Goal: Information Seeking & Learning: Learn about a topic

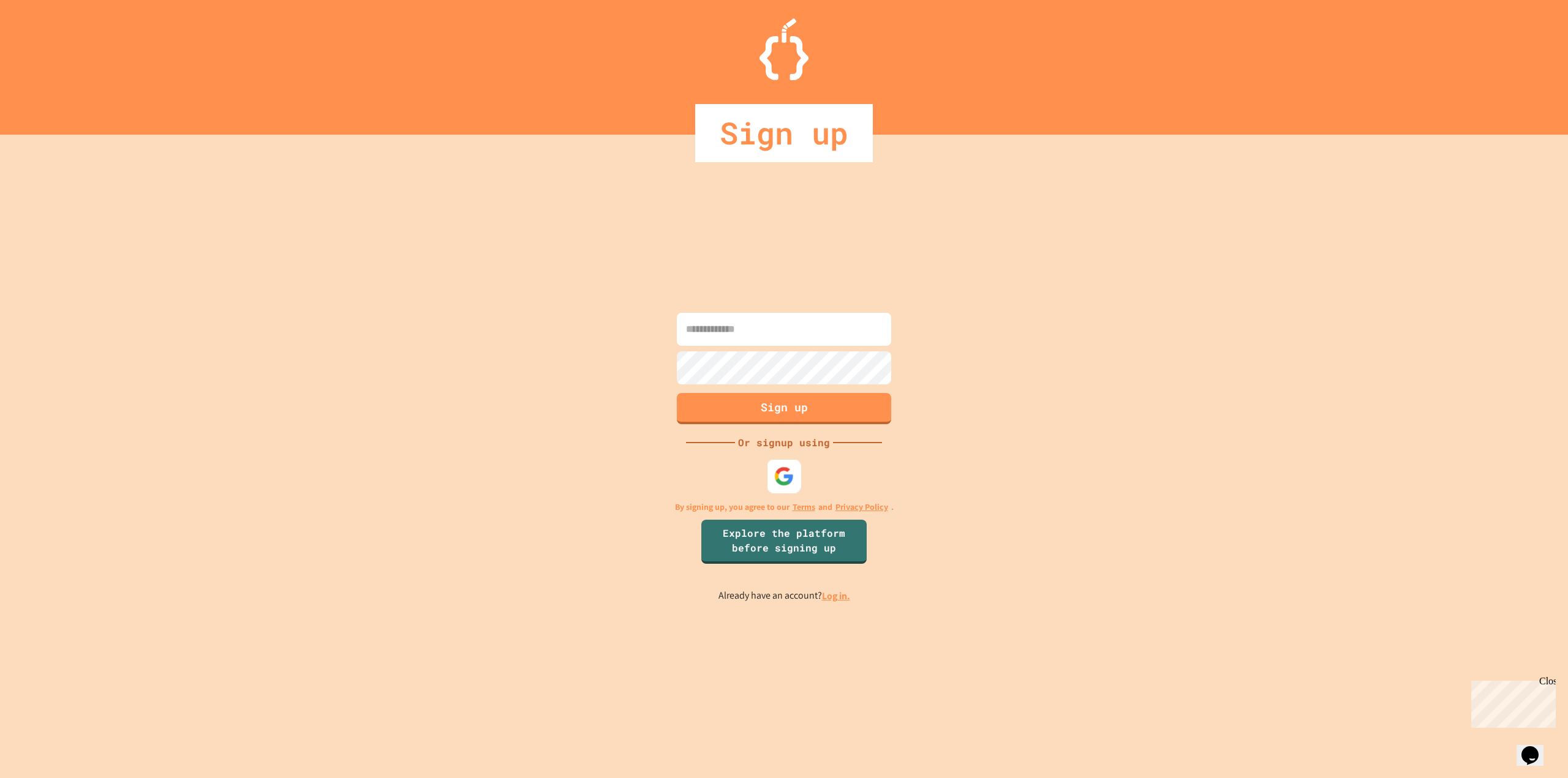
click at [777, 486] on div at bounding box center [784, 476] width 34 height 34
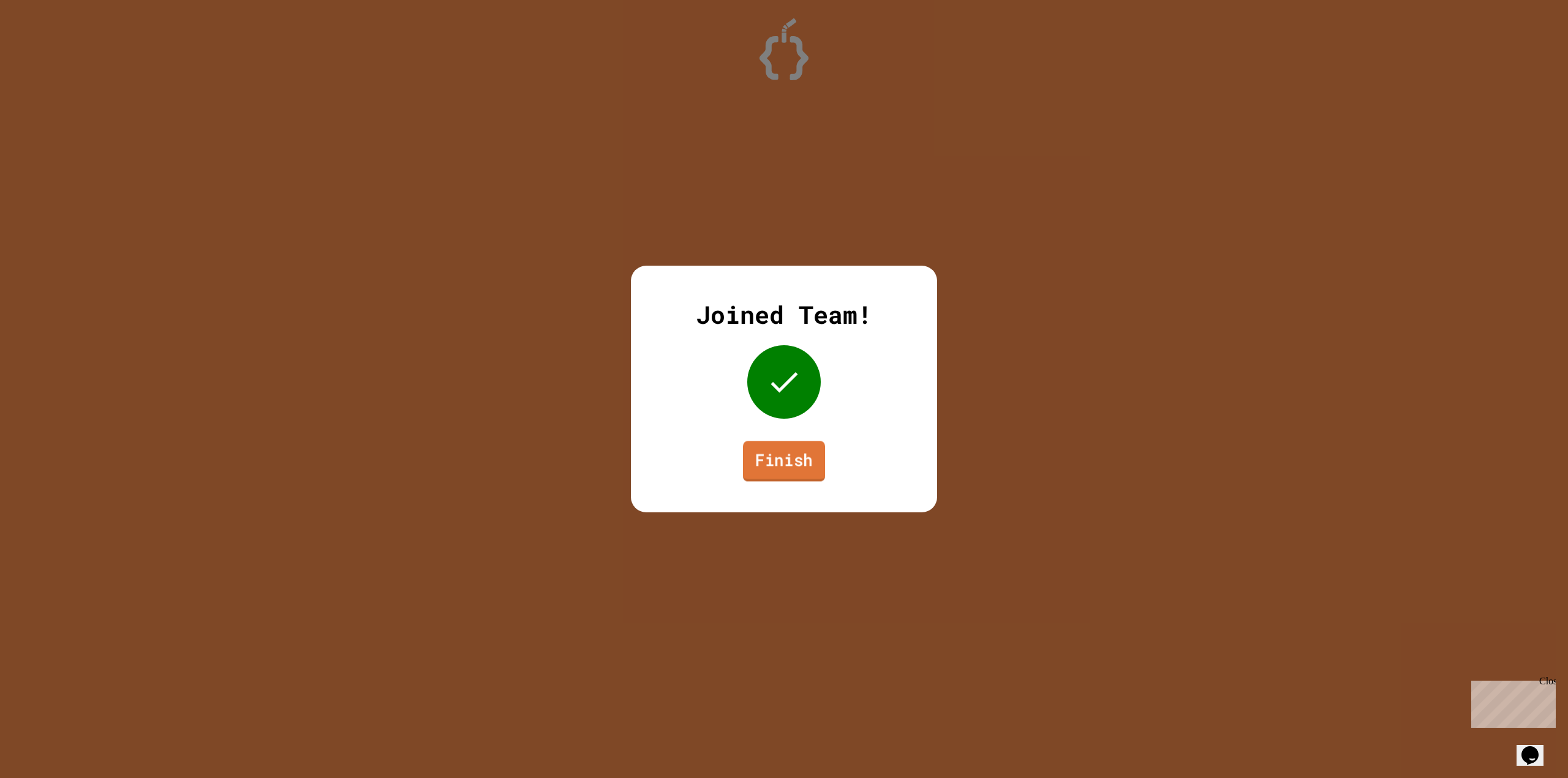
click at [775, 458] on link "Finish" at bounding box center [784, 461] width 82 height 40
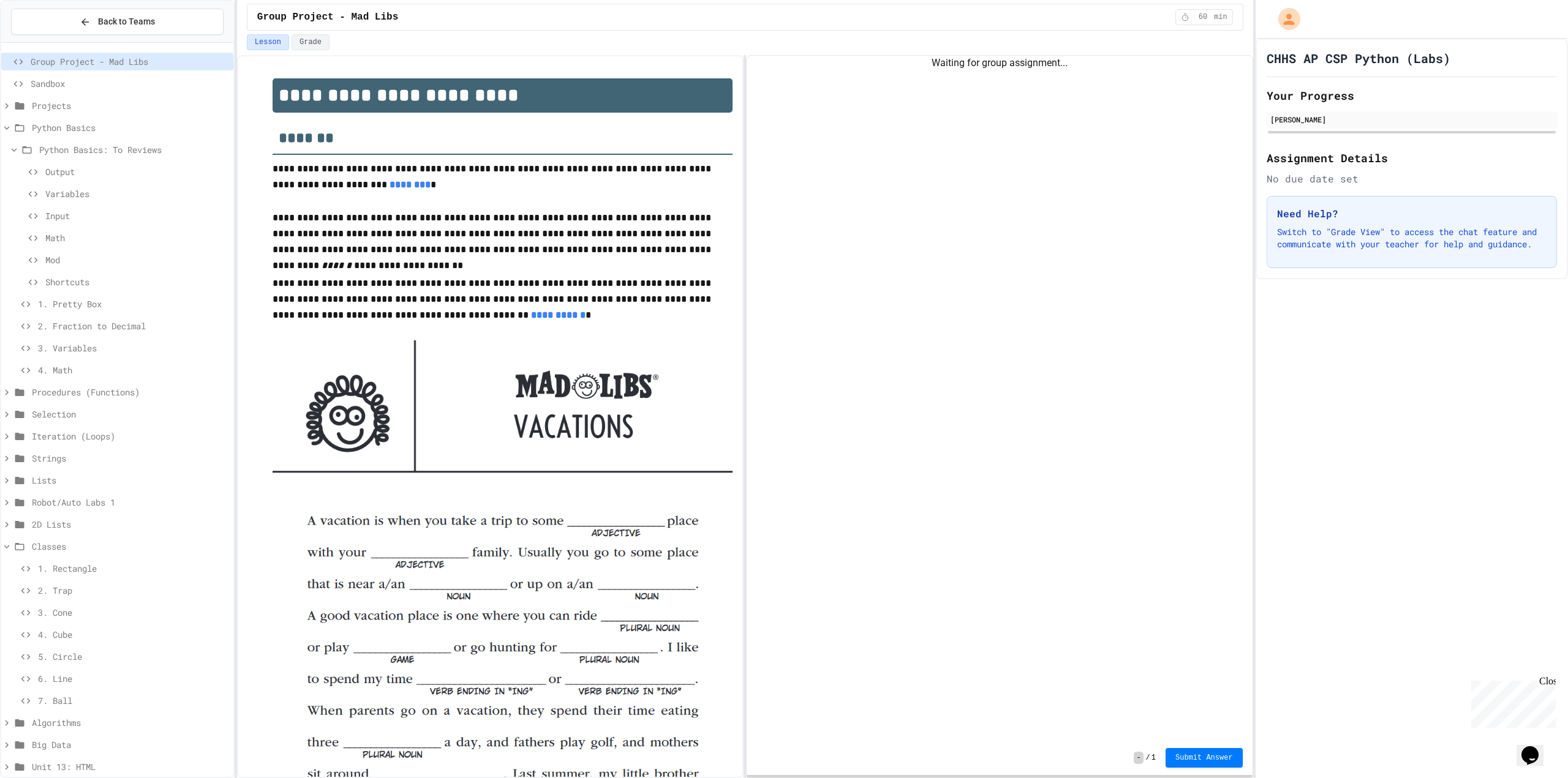
click at [88, 304] on span "1. Pretty Box" at bounding box center [133, 304] width 190 height 13
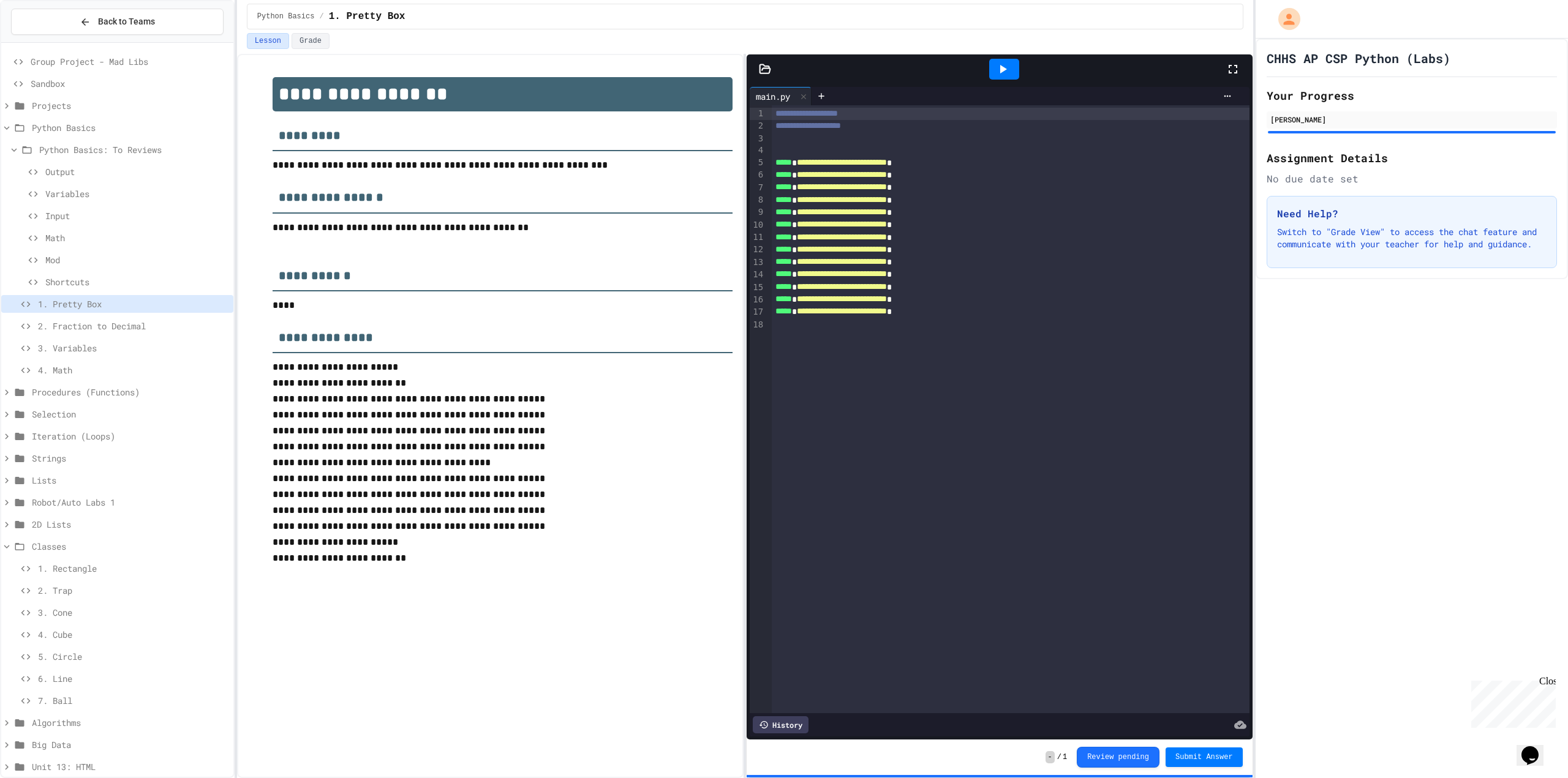
click at [1014, 66] on div at bounding box center [1004, 69] width 30 height 21
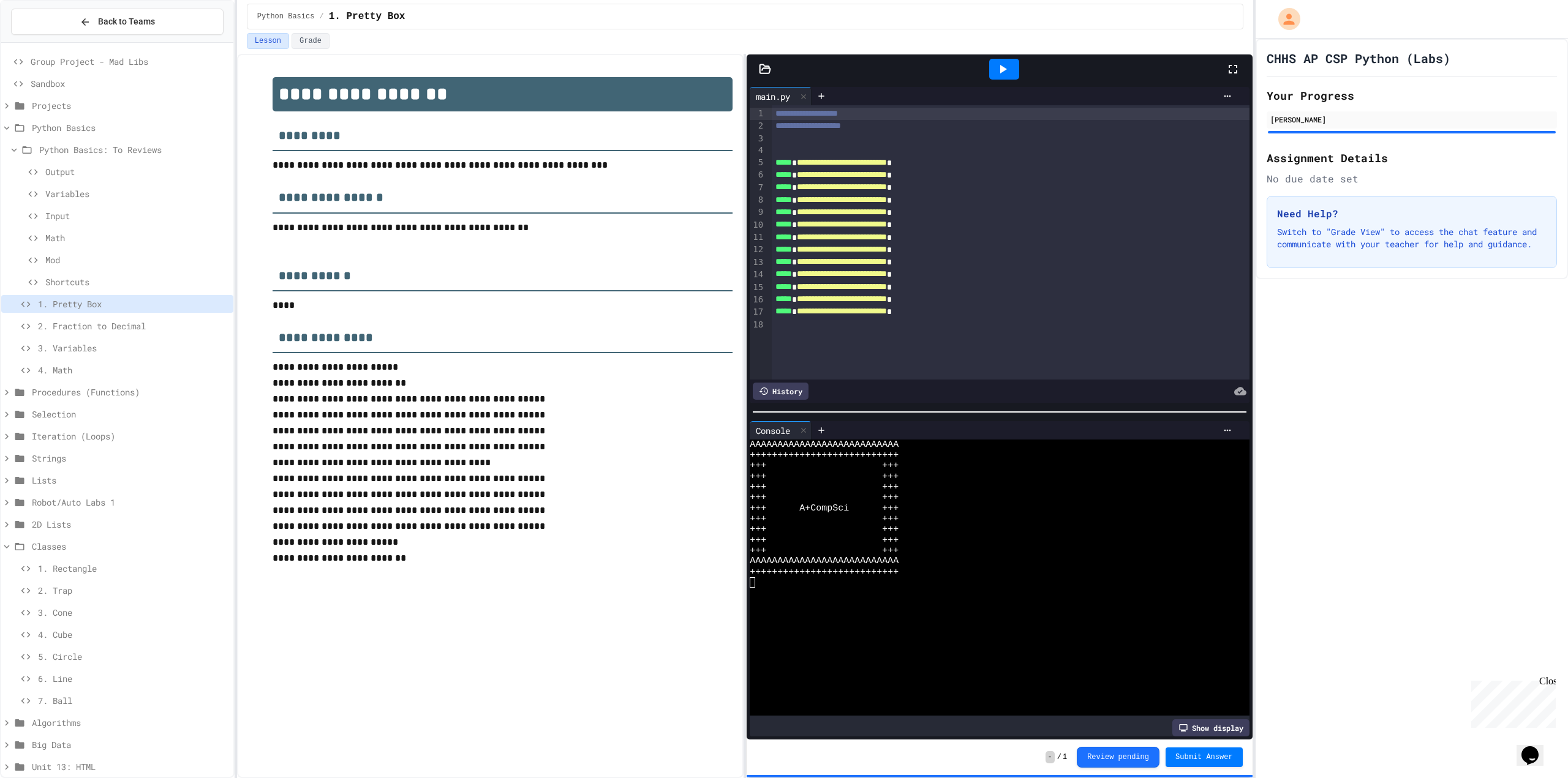
click at [171, 329] on span "2. Fraction to Decimal" at bounding box center [133, 326] width 190 height 13
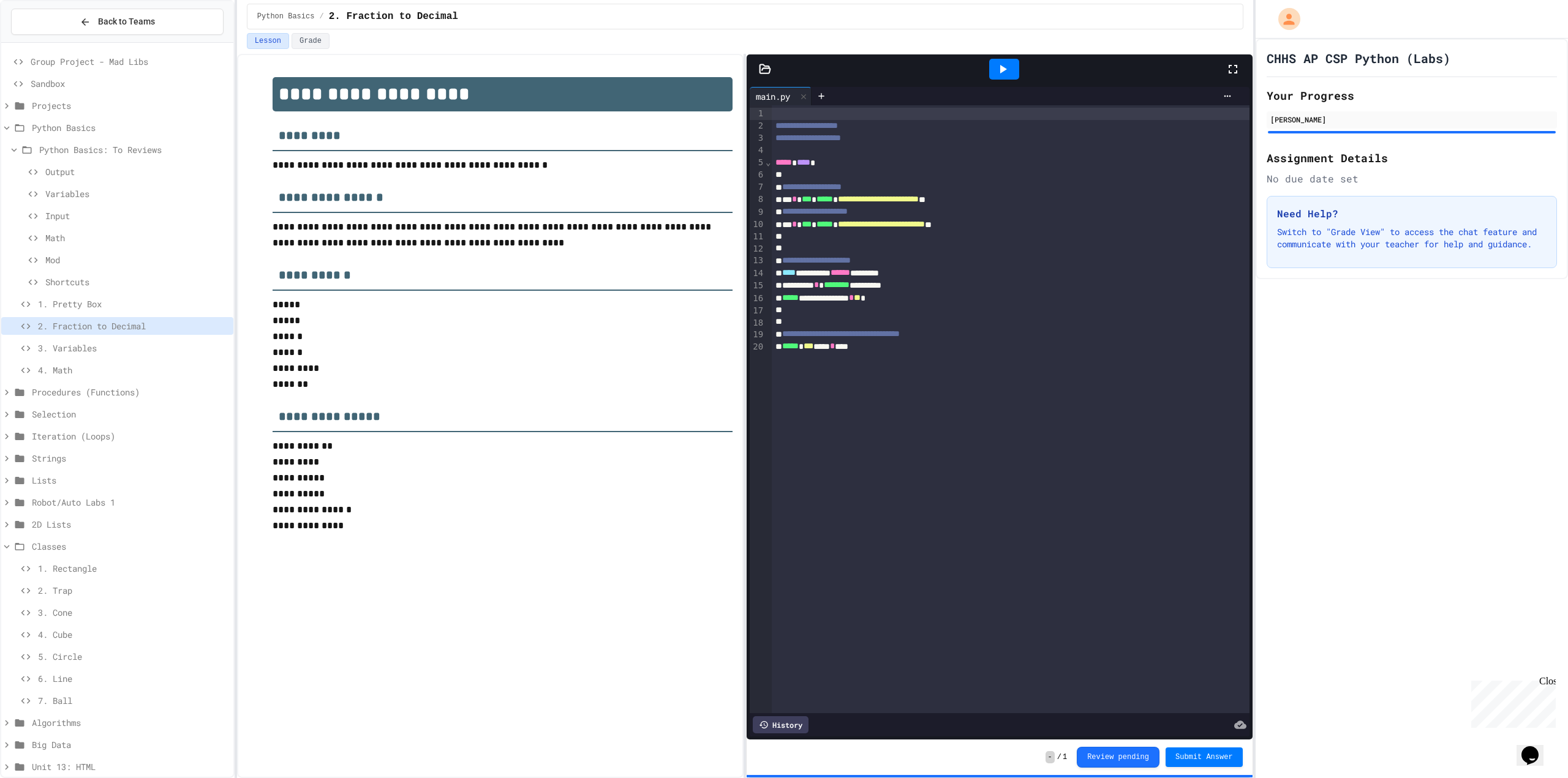
click at [1004, 64] on icon at bounding box center [1002, 69] width 14 height 14
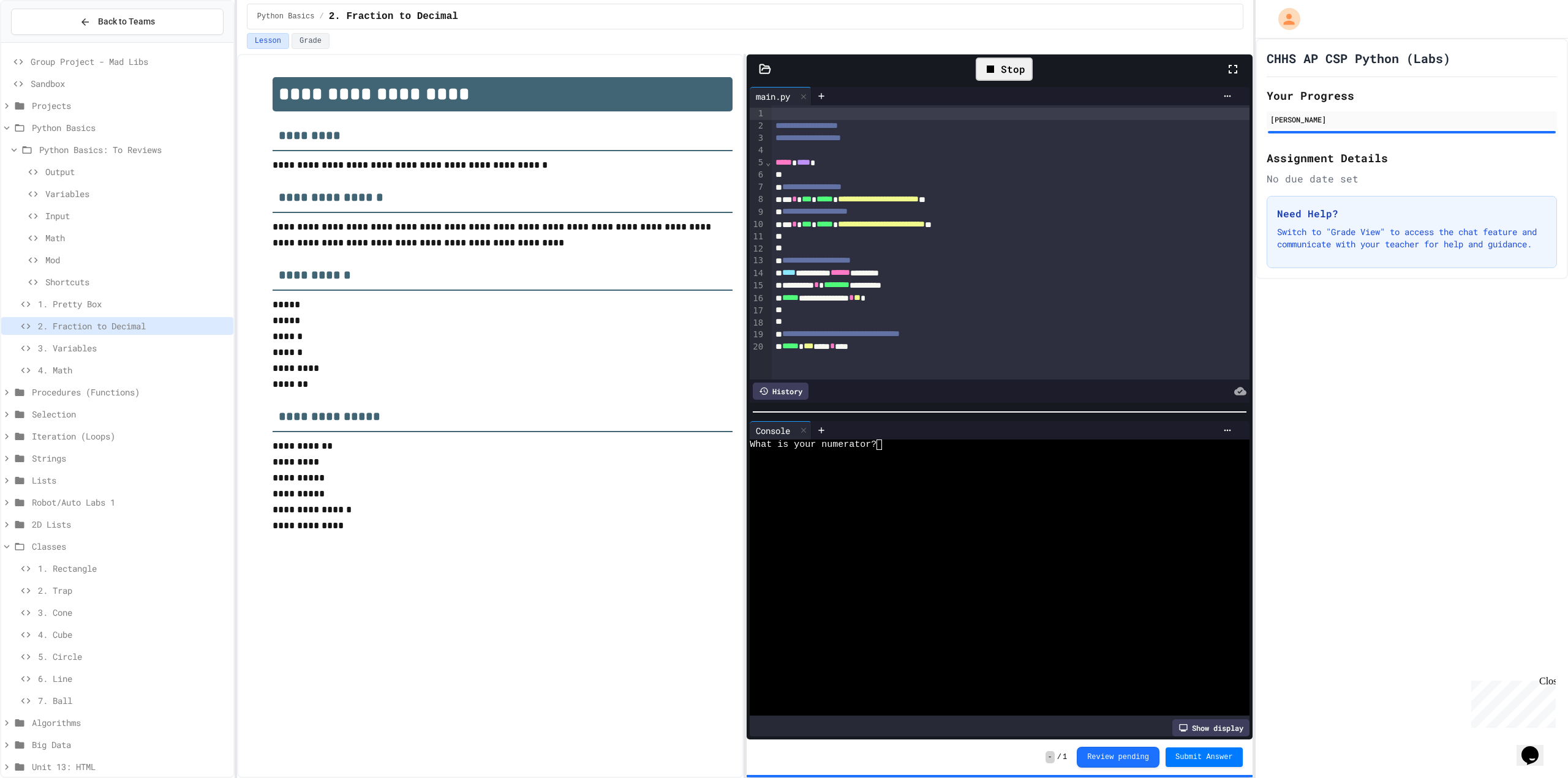
click at [906, 450] on div at bounding box center [989, 455] width 480 height 11
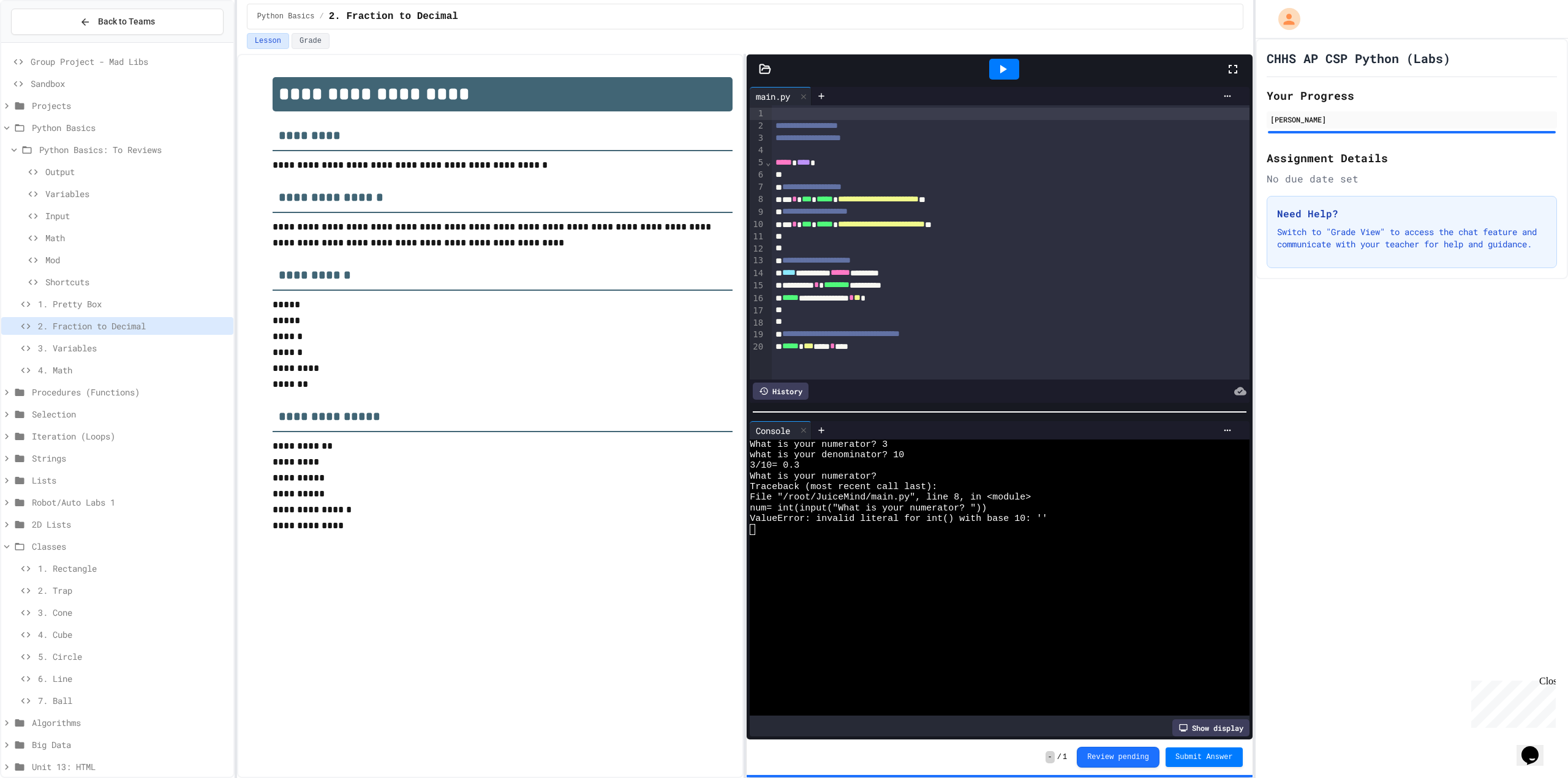
click at [115, 350] on span "3. Variables" at bounding box center [133, 347] width 190 height 13
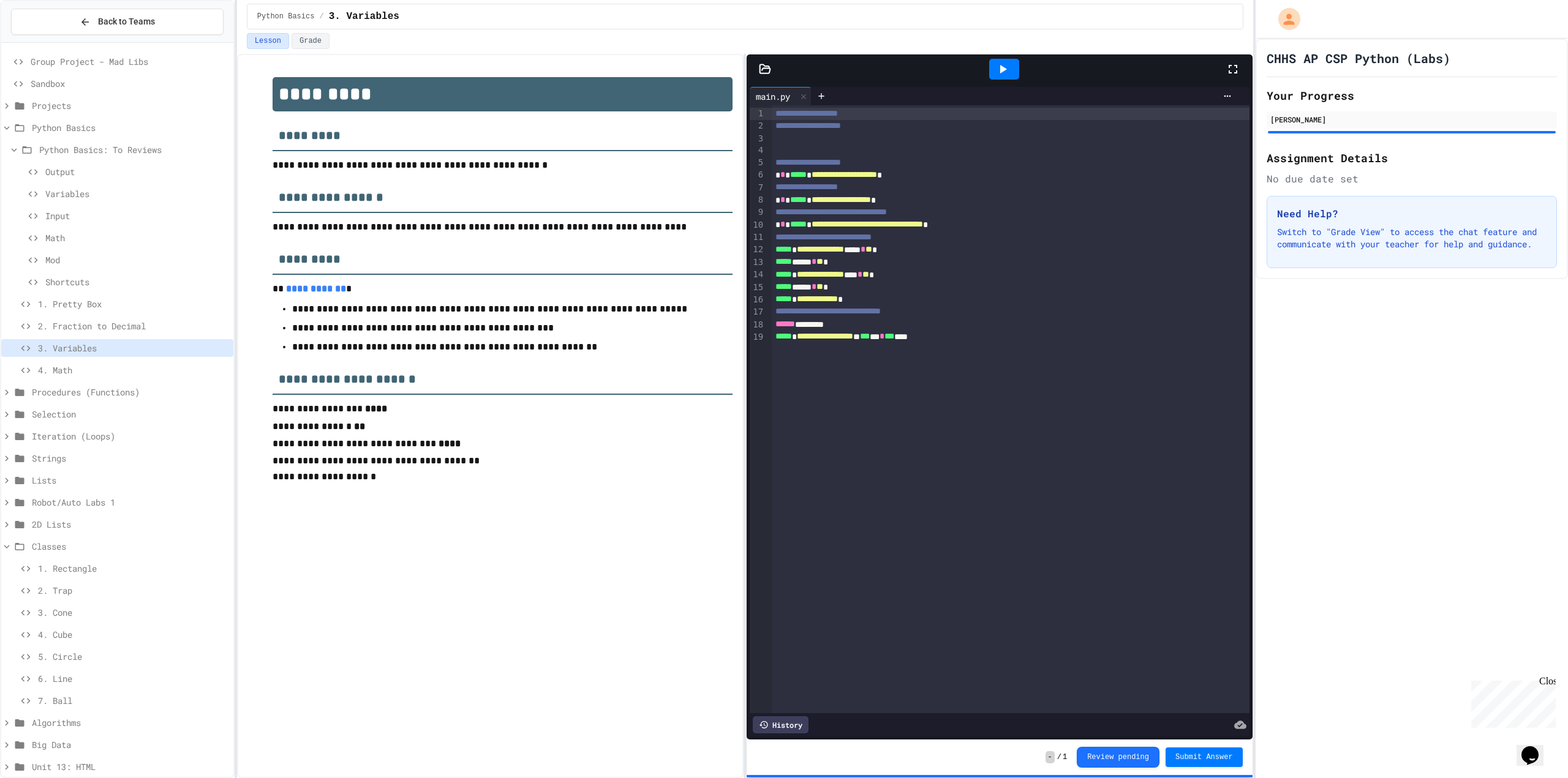
click at [1016, 73] on div at bounding box center [1004, 69] width 30 height 21
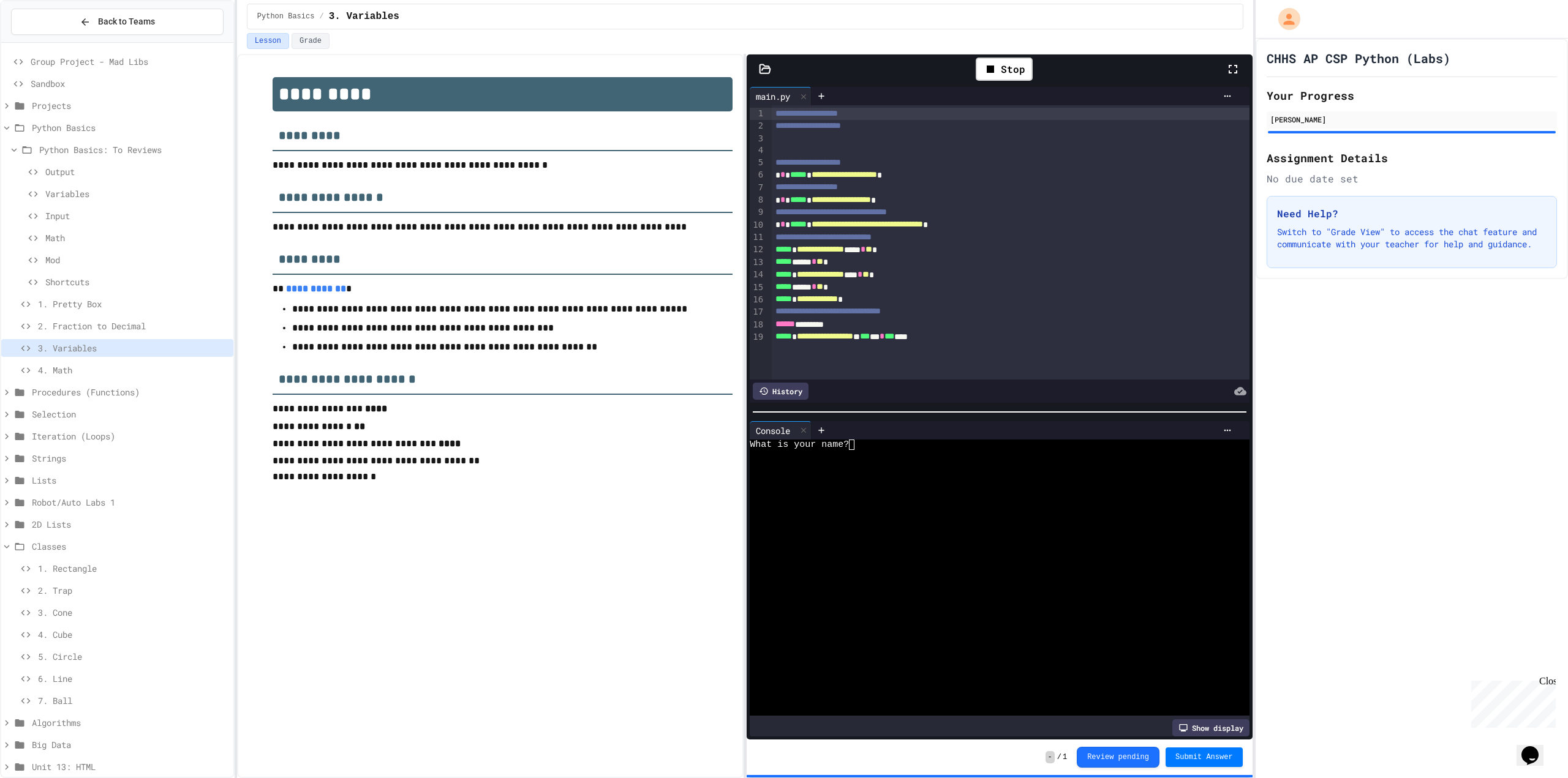
click at [893, 450] on div at bounding box center [989, 455] width 480 height 11
type textarea "*"
click at [1009, 70] on icon at bounding box center [1002, 69] width 14 height 14
click at [882, 450] on div at bounding box center [989, 455] width 480 height 11
type textarea "*"
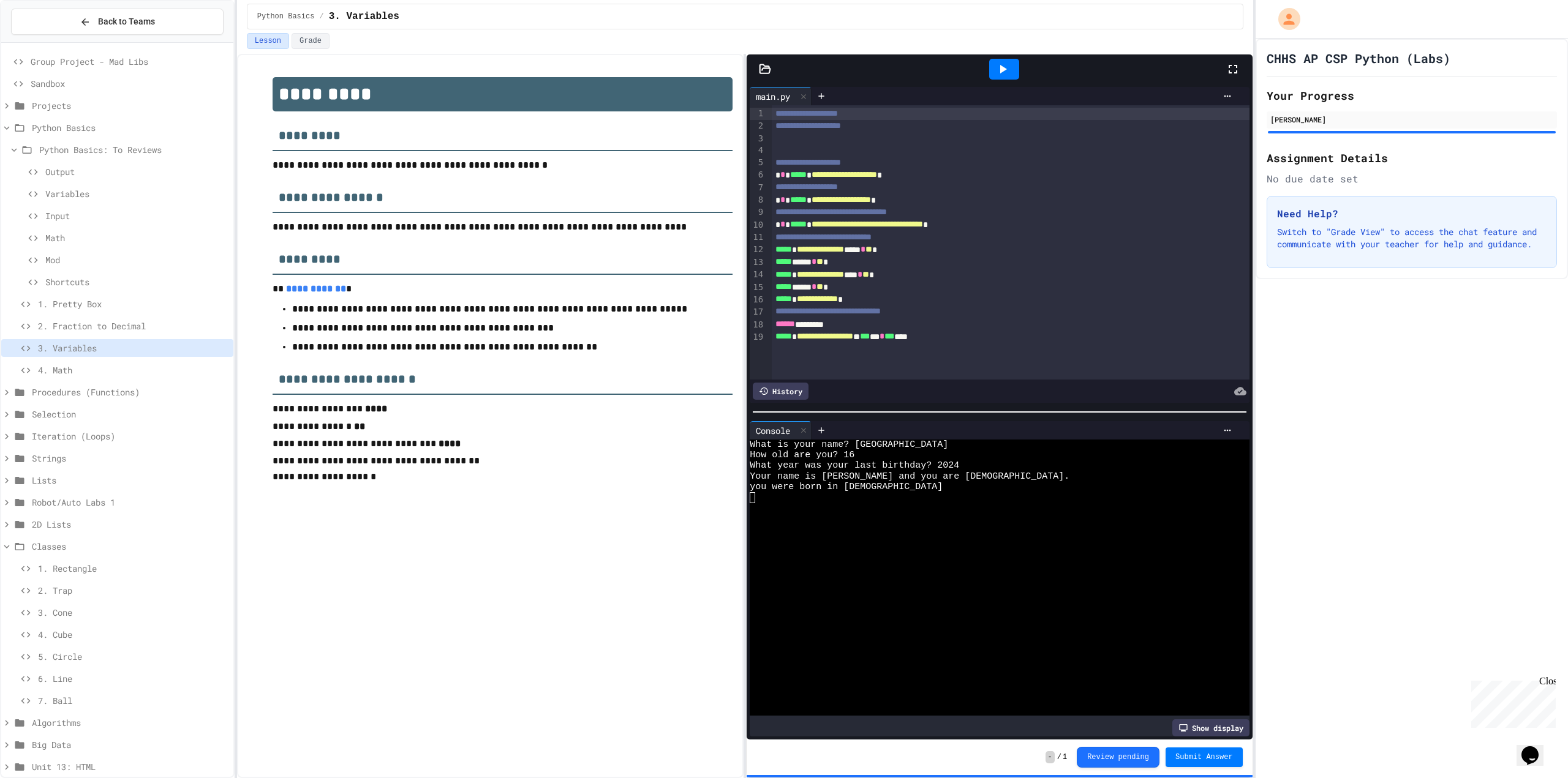
click at [96, 369] on span "4. Math" at bounding box center [133, 369] width 190 height 13
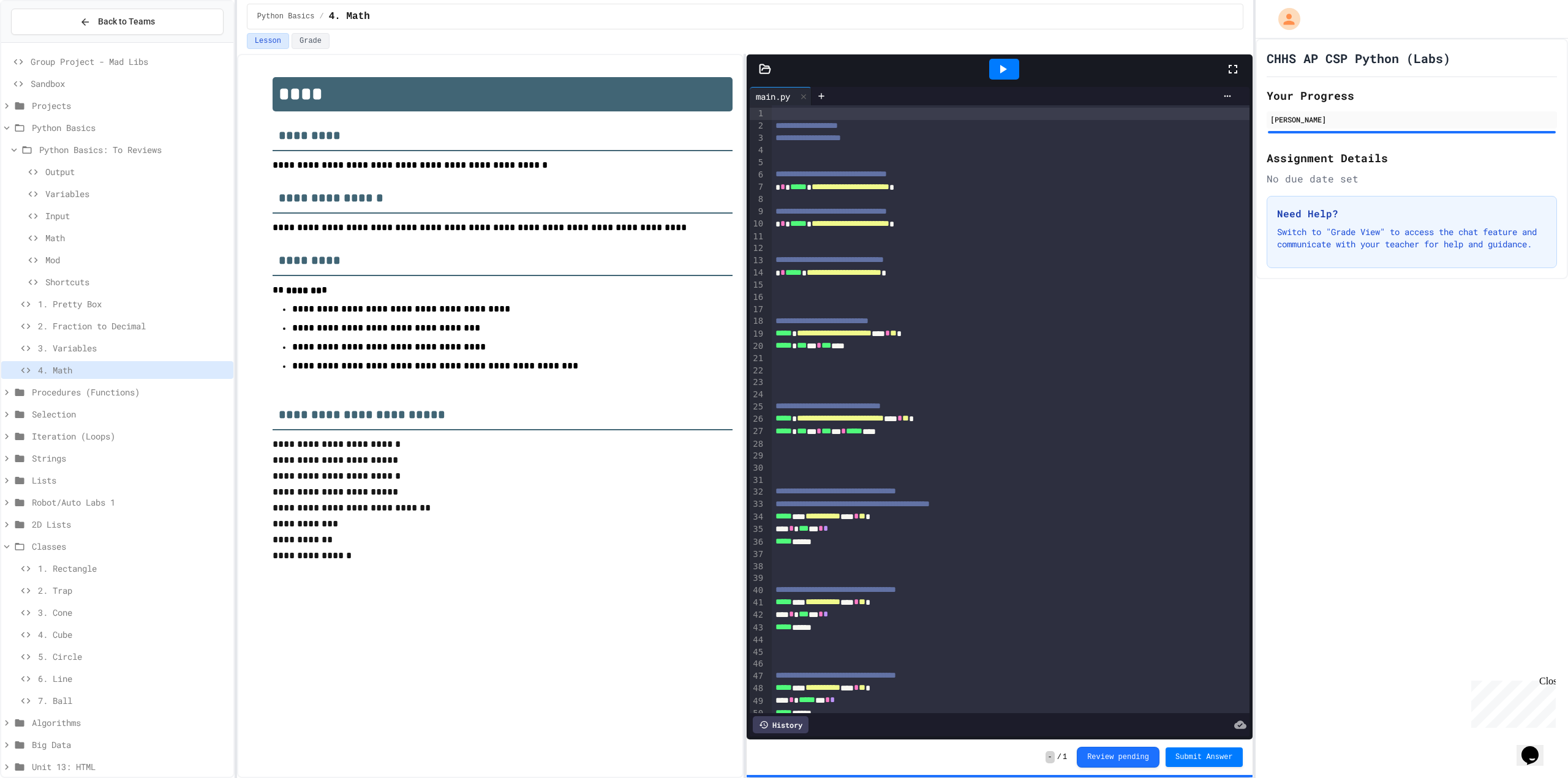
click at [1015, 65] on div at bounding box center [1004, 69] width 30 height 21
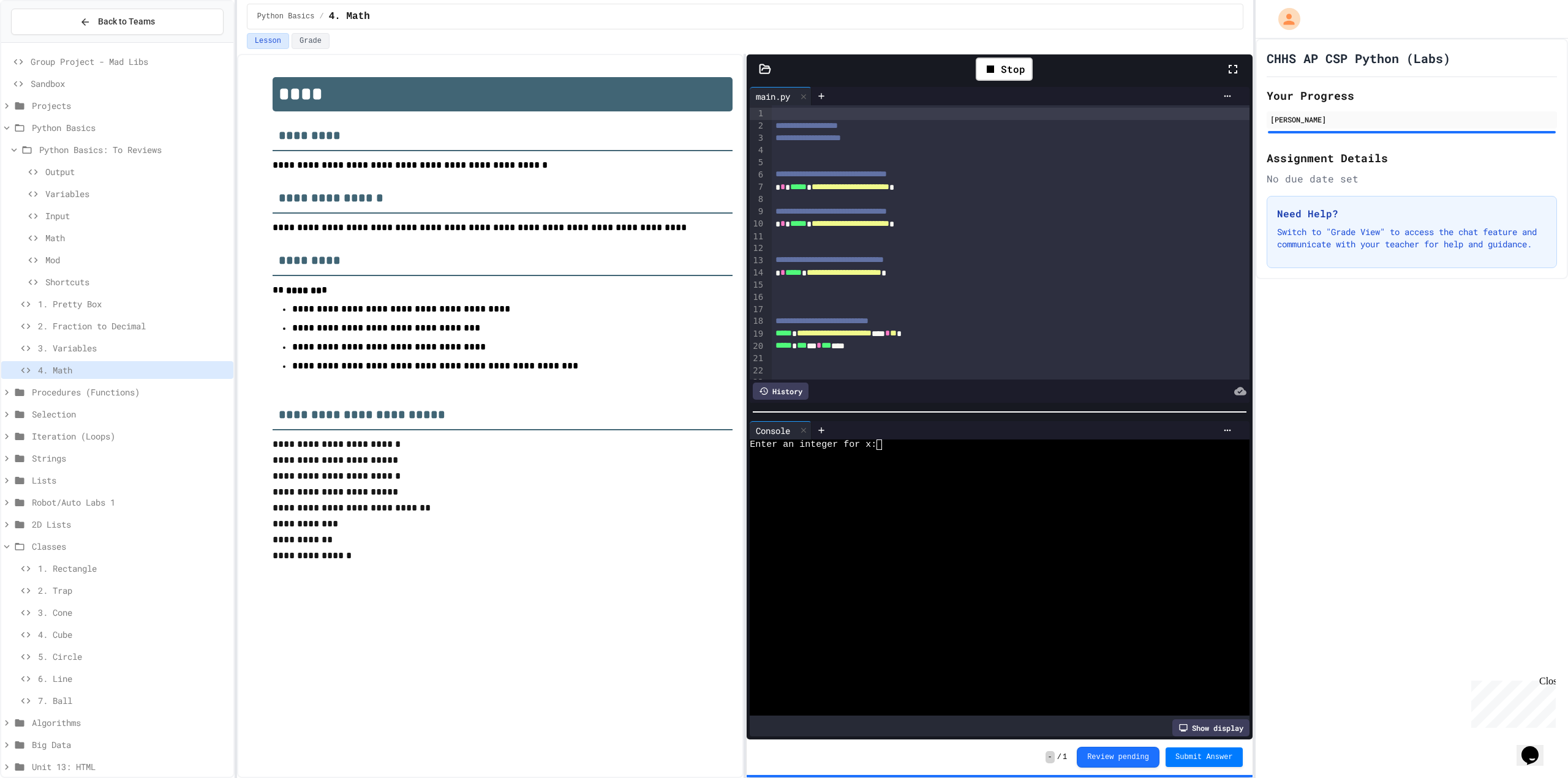
click at [979, 440] on div "Enter an integer for x:" at bounding box center [989, 445] width 480 height 11
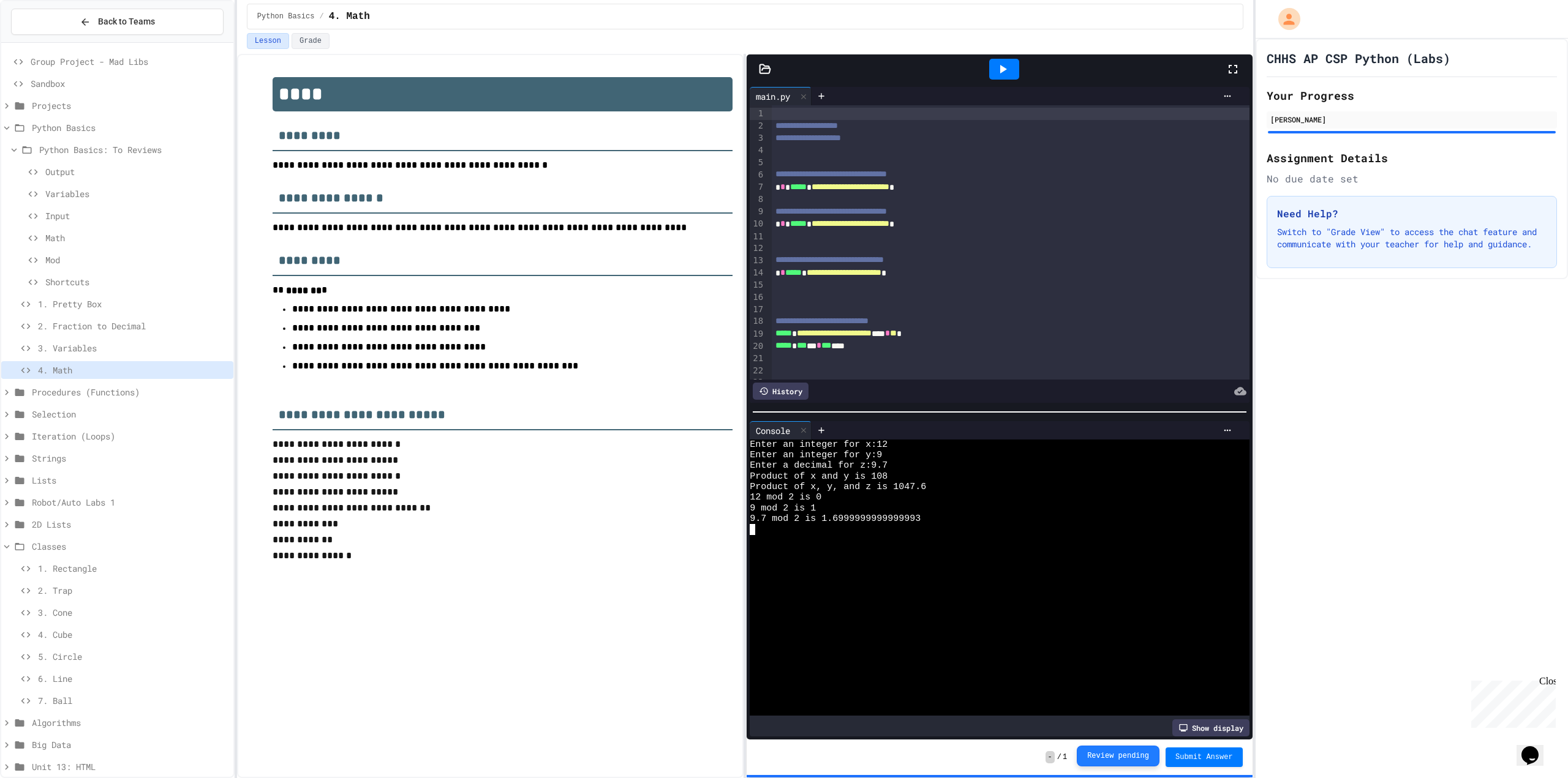
click at [1106, 757] on button "Review pending" at bounding box center [1118, 756] width 82 height 21
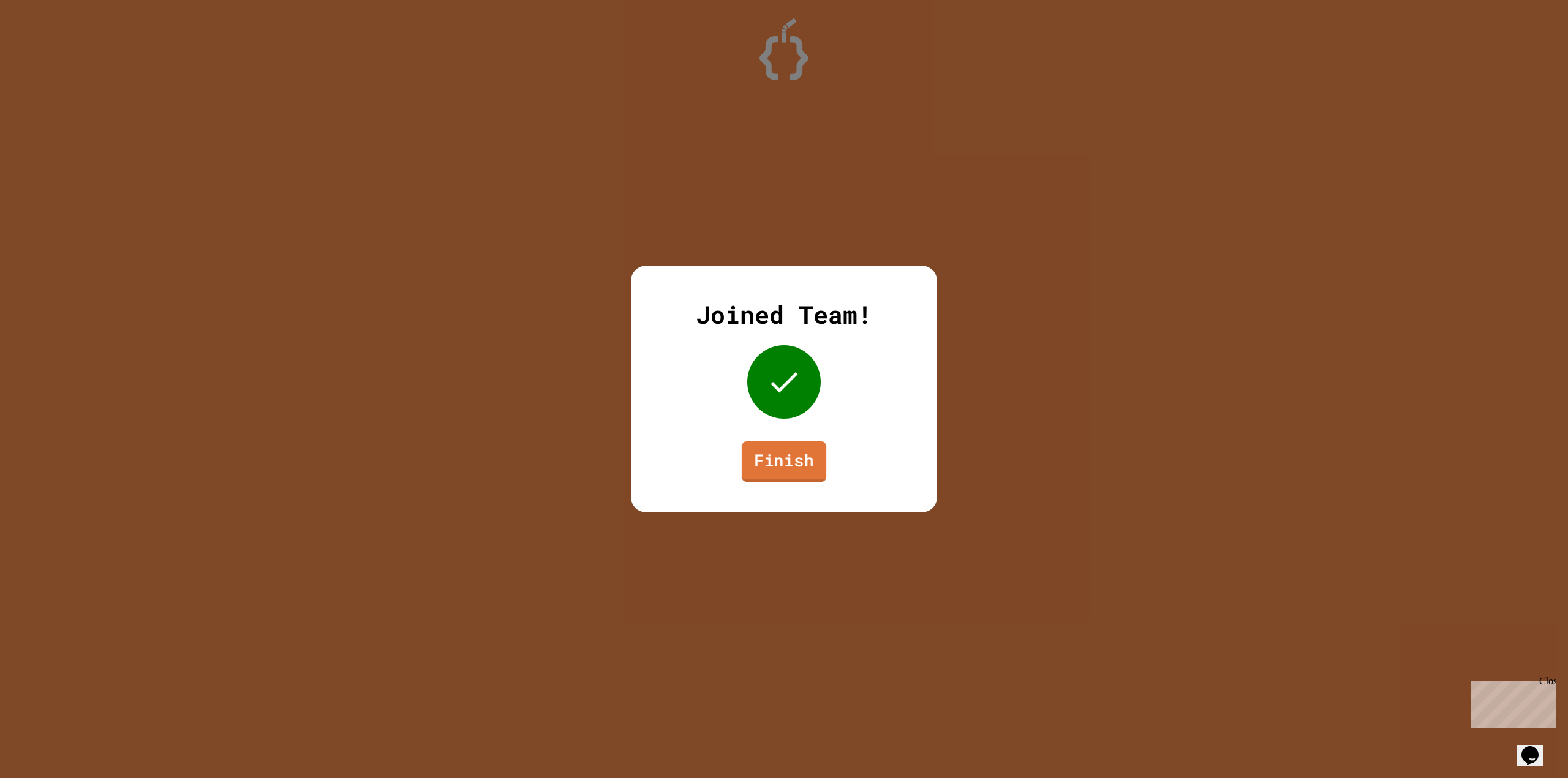
click at [777, 468] on link "Finish" at bounding box center [784, 461] width 85 height 40
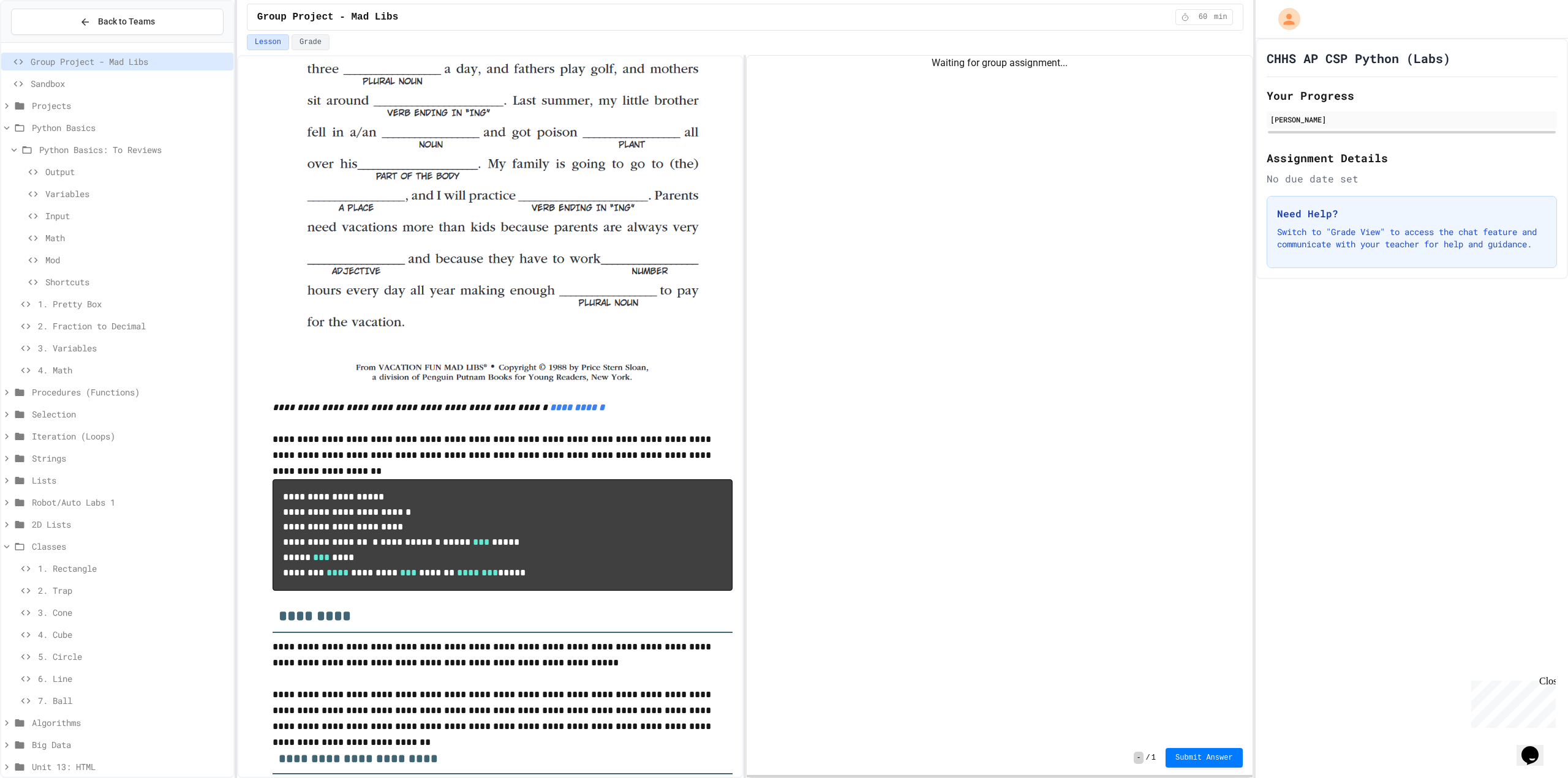
scroll to position [1034, 0]
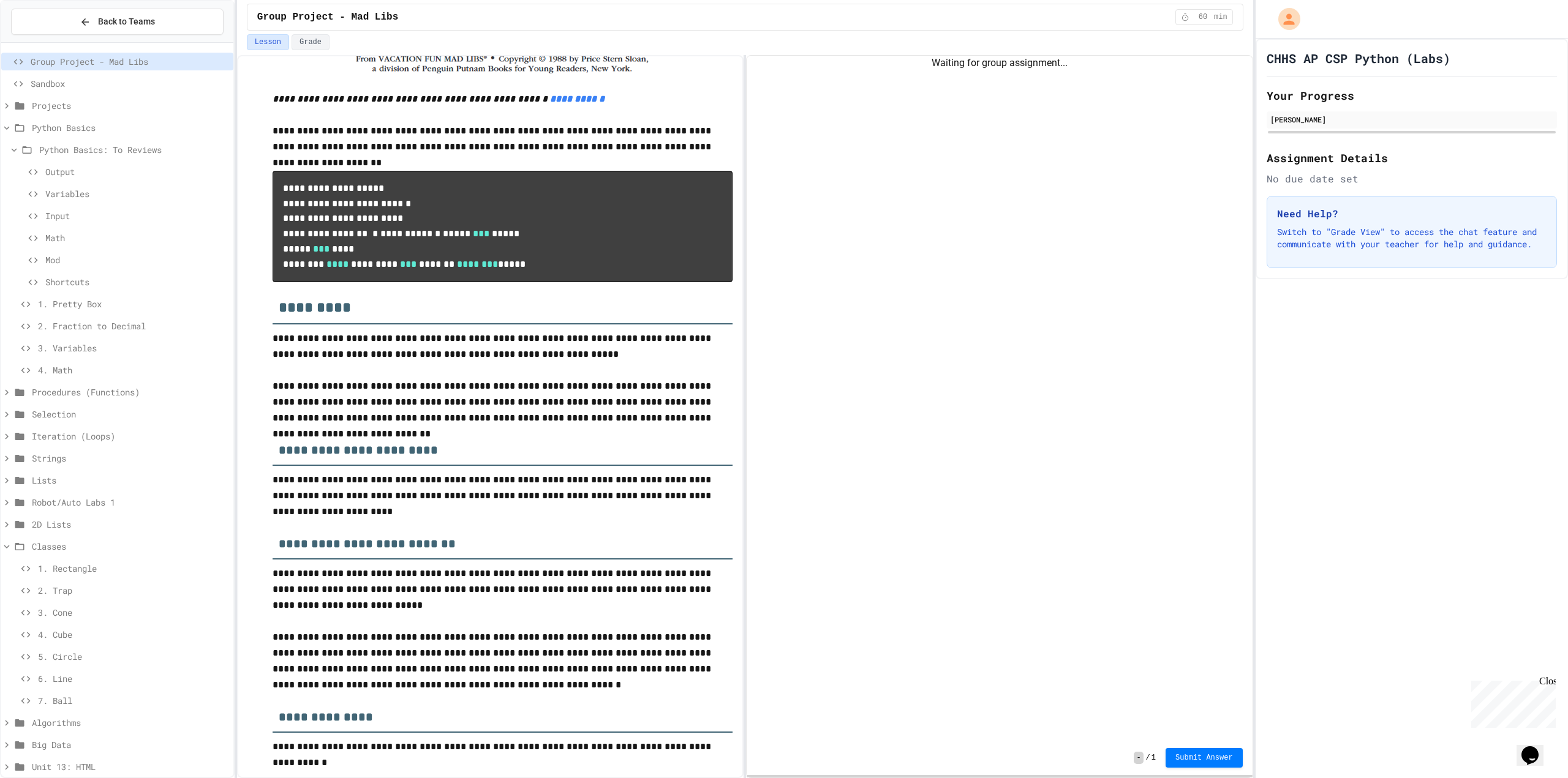
click at [89, 377] on div "4. Math" at bounding box center [117, 370] width 232 height 18
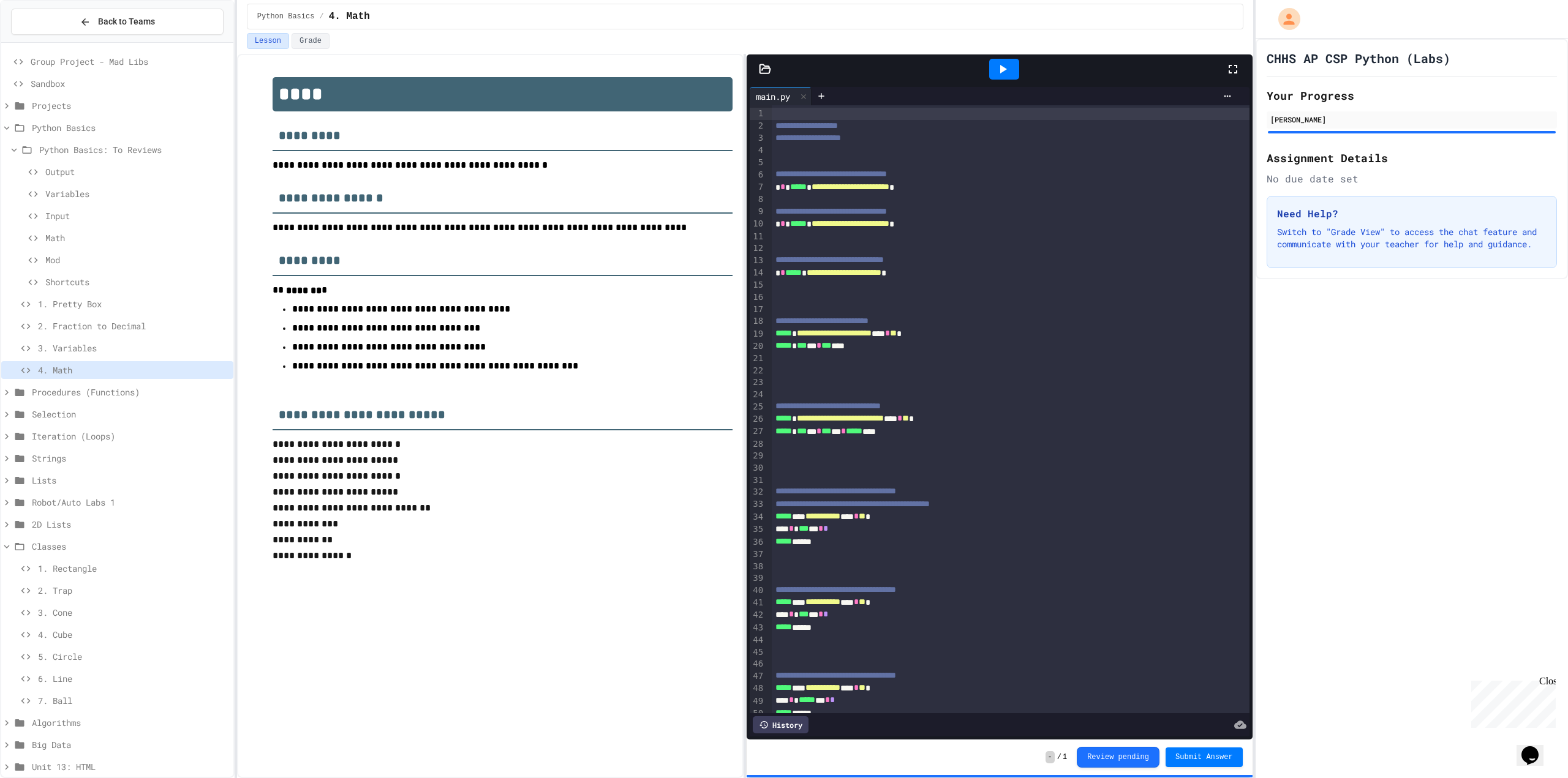
click at [92, 283] on span "Shortcuts" at bounding box center [137, 282] width 183 height 13
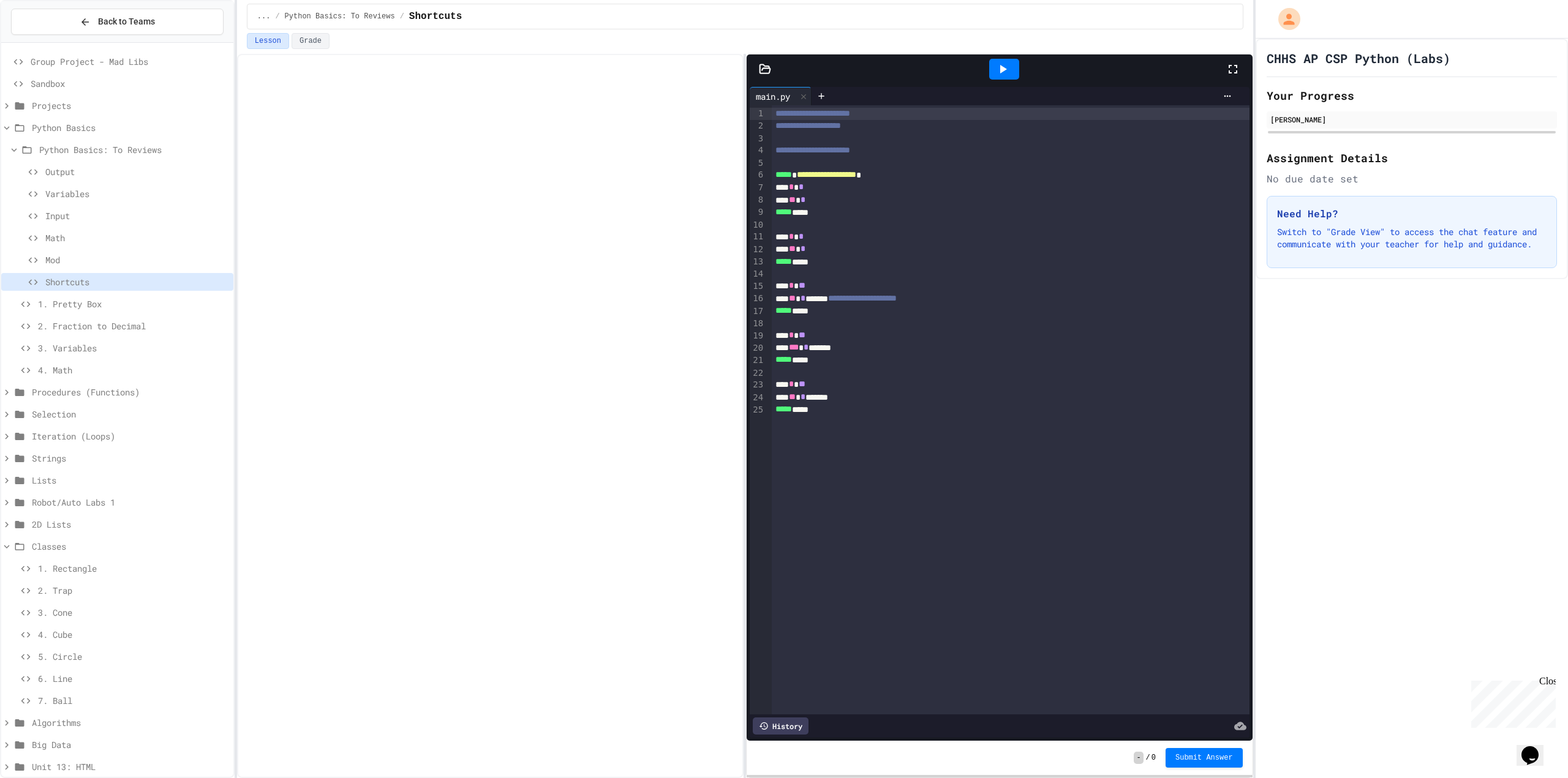
click at [102, 264] on span "Mod" at bounding box center [137, 260] width 183 height 13
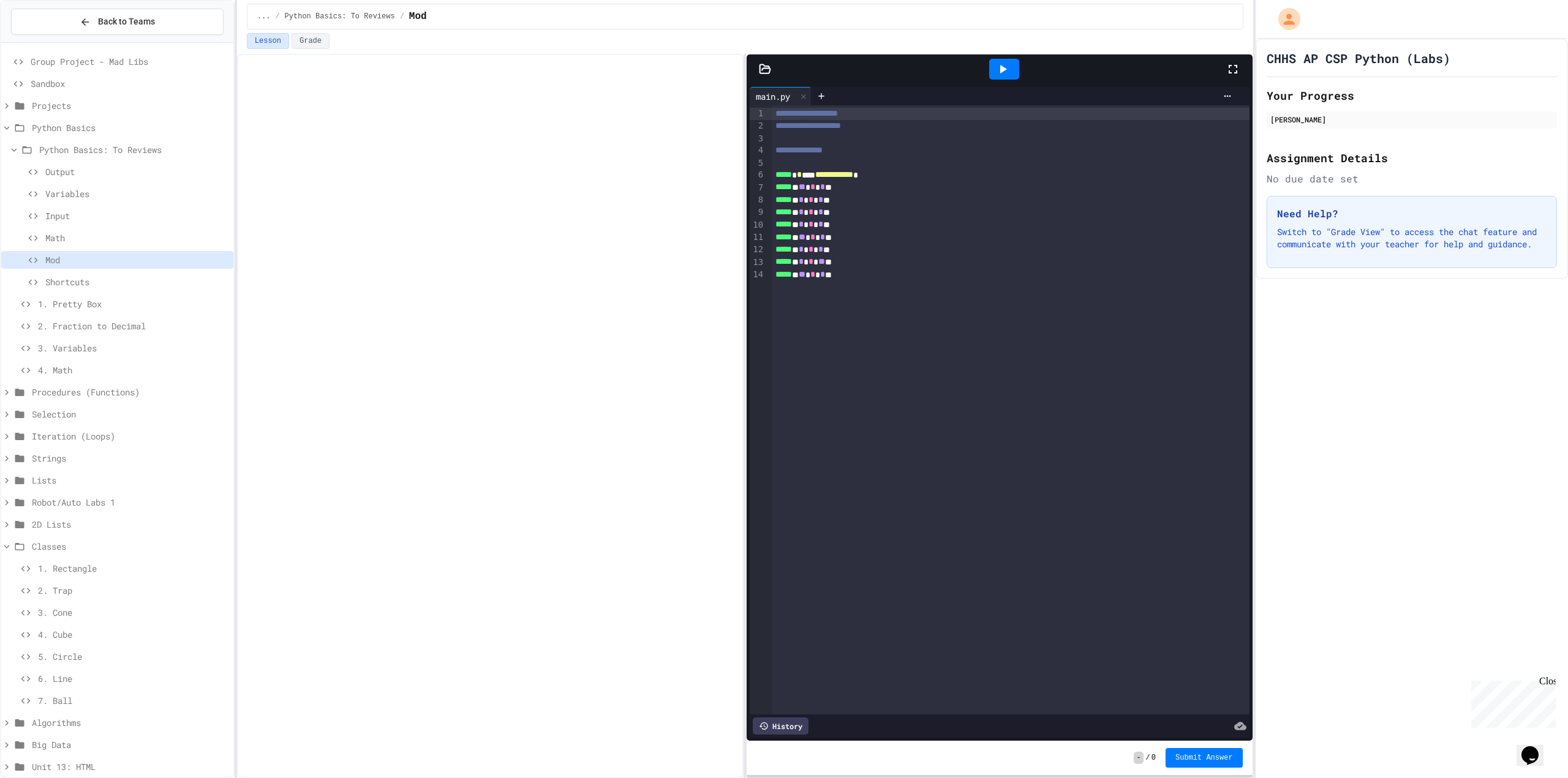
click at [106, 241] on span "Math" at bounding box center [137, 237] width 183 height 13
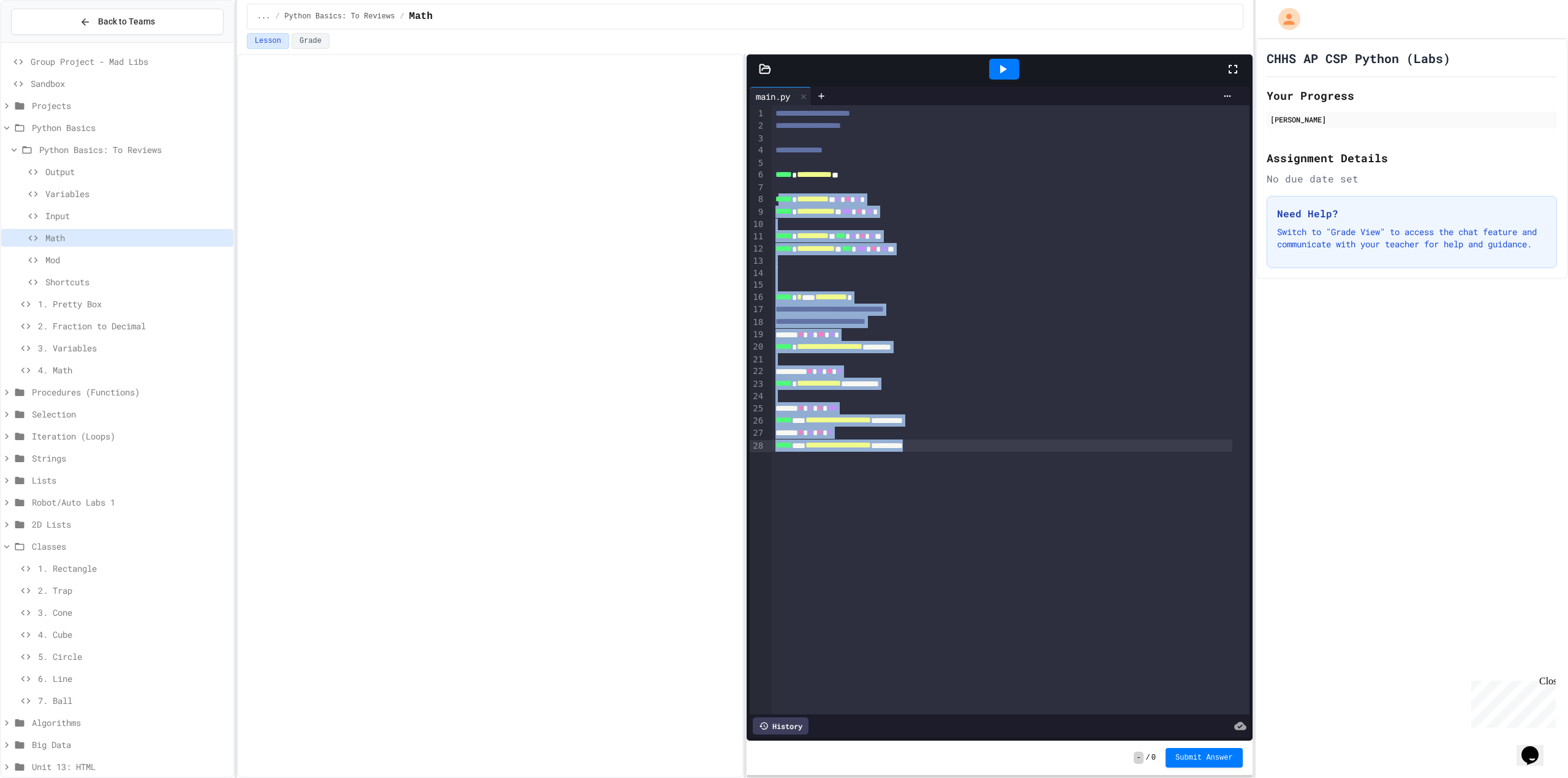
drag, startPoint x: 779, startPoint y: 196, endPoint x: 1059, endPoint y: 462, distance: 386.2
click at [1059, 462] on div "**********" at bounding box center [1010, 409] width 478 height 610
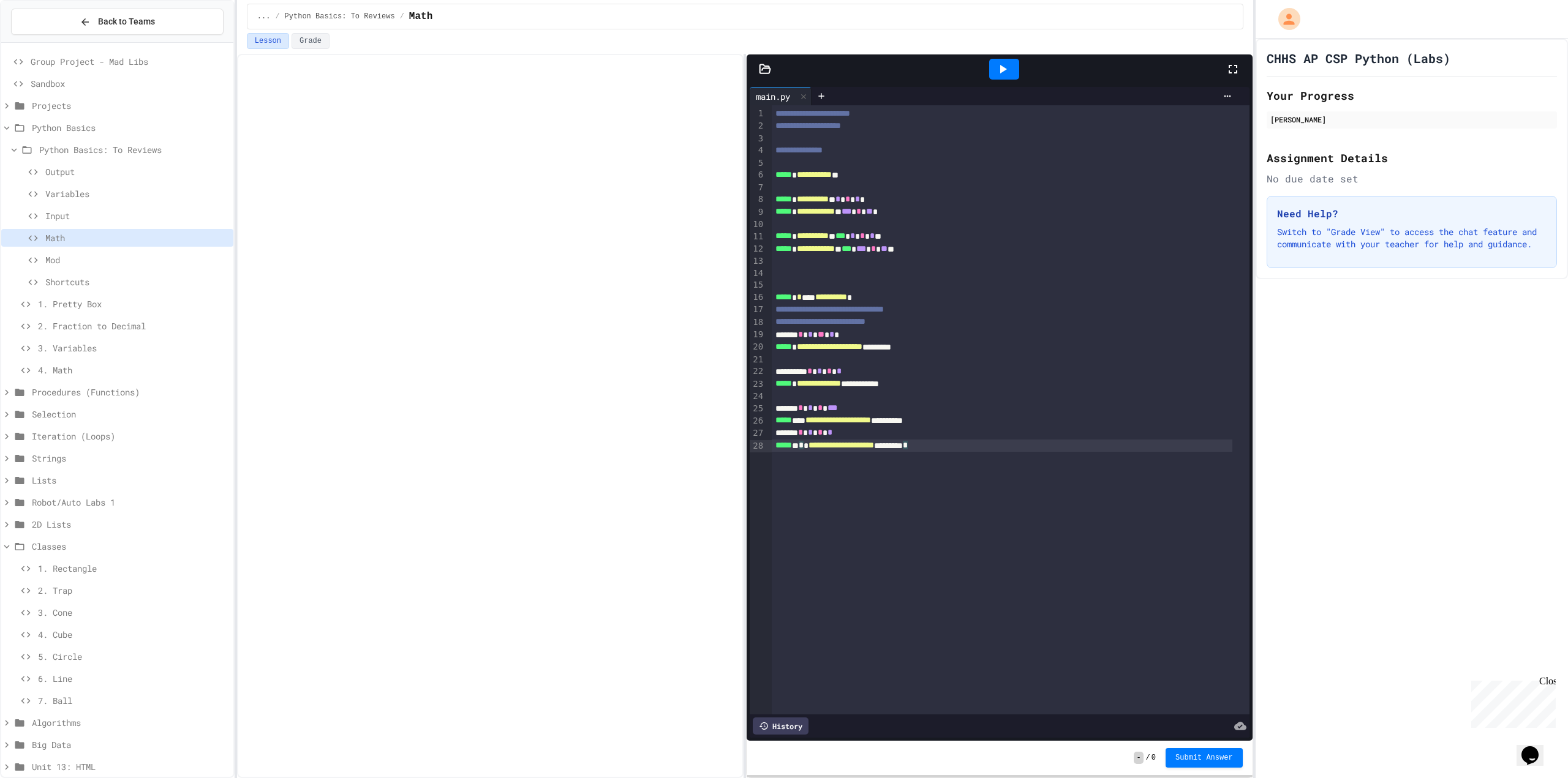
click at [1029, 511] on div "**********" at bounding box center [1010, 409] width 478 height 610
click at [1003, 66] on icon at bounding box center [1004, 69] width 7 height 8
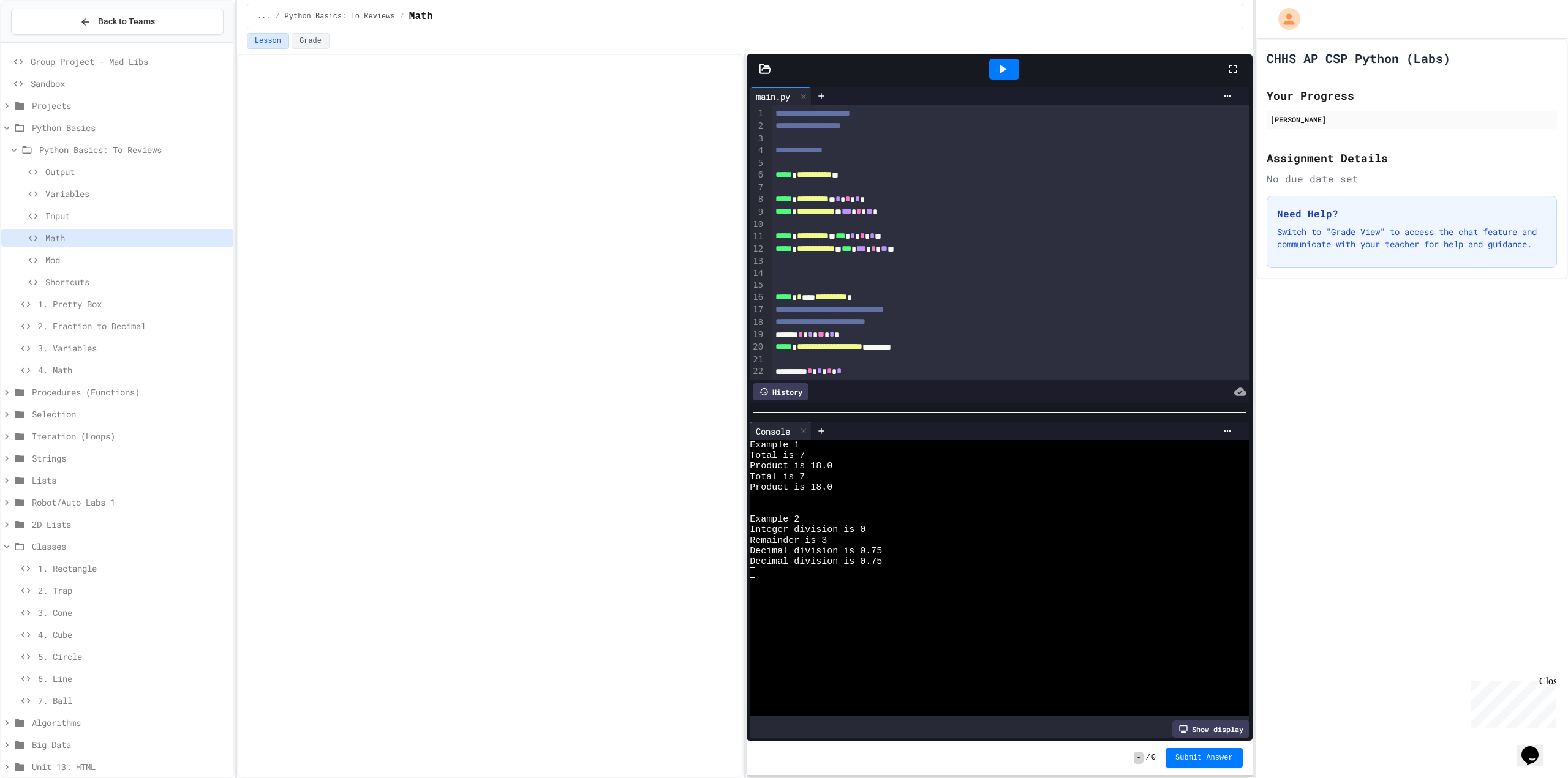
scroll to position [88, 0]
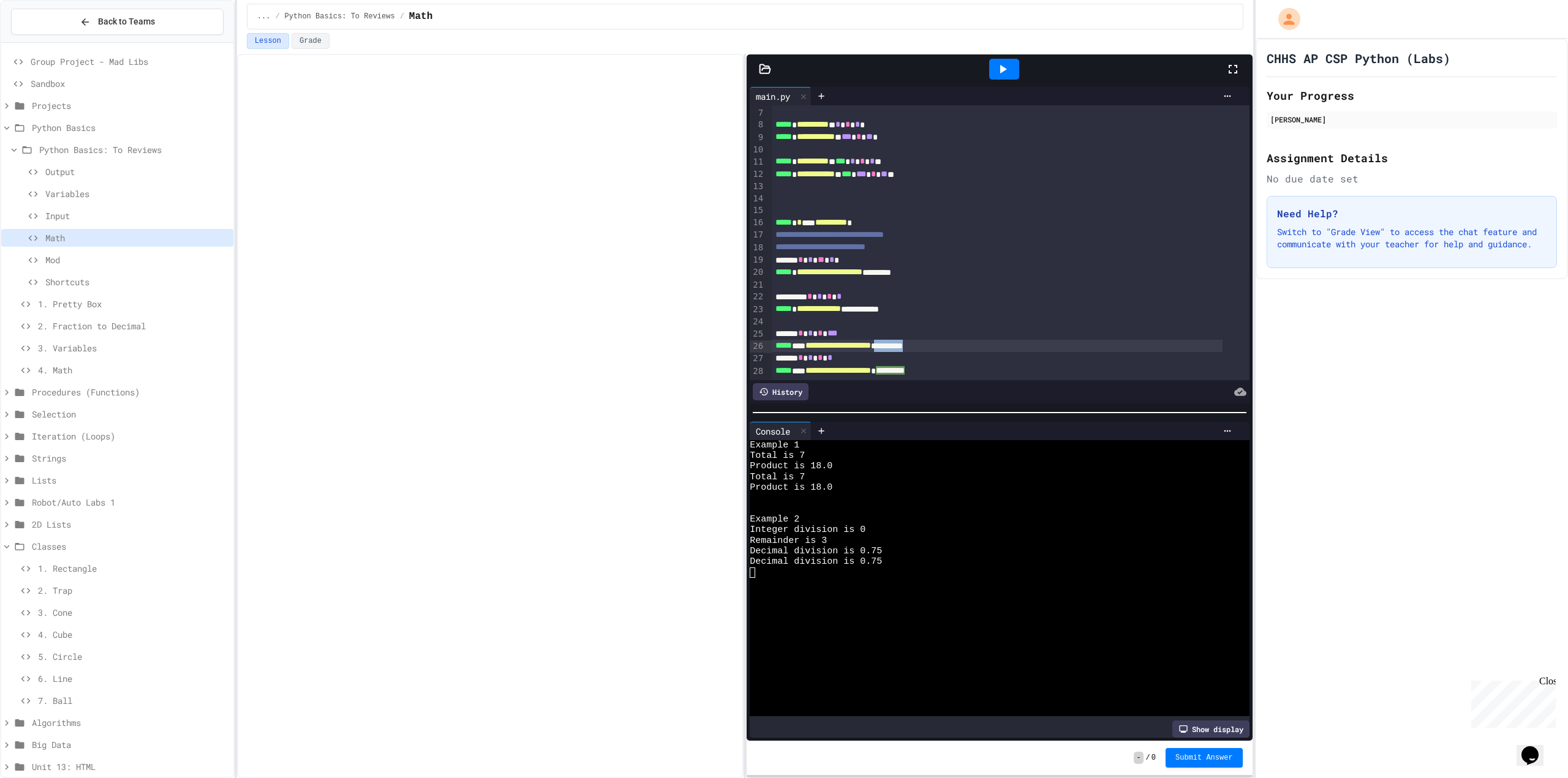
drag, startPoint x: 962, startPoint y: 332, endPoint x: 921, endPoint y: 333, distance: 41.0
click at [921, 340] on div "**********" at bounding box center [997, 346] width 451 height 12
click at [928, 340] on div "**********" at bounding box center [997, 346] width 451 height 12
click at [138, 218] on span "Input" at bounding box center [137, 215] width 183 height 13
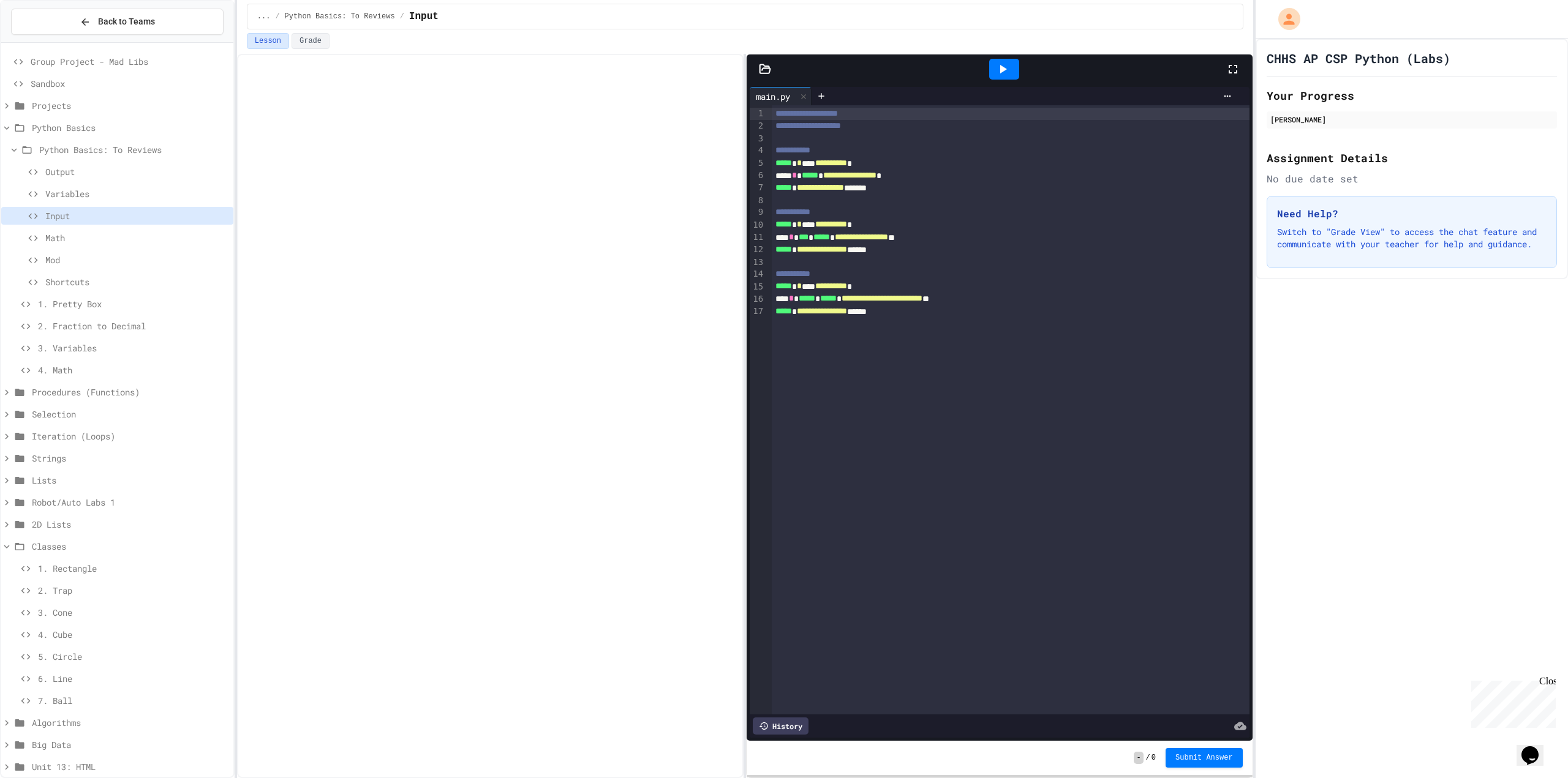
click at [136, 199] on span "Variables" at bounding box center [137, 193] width 183 height 13
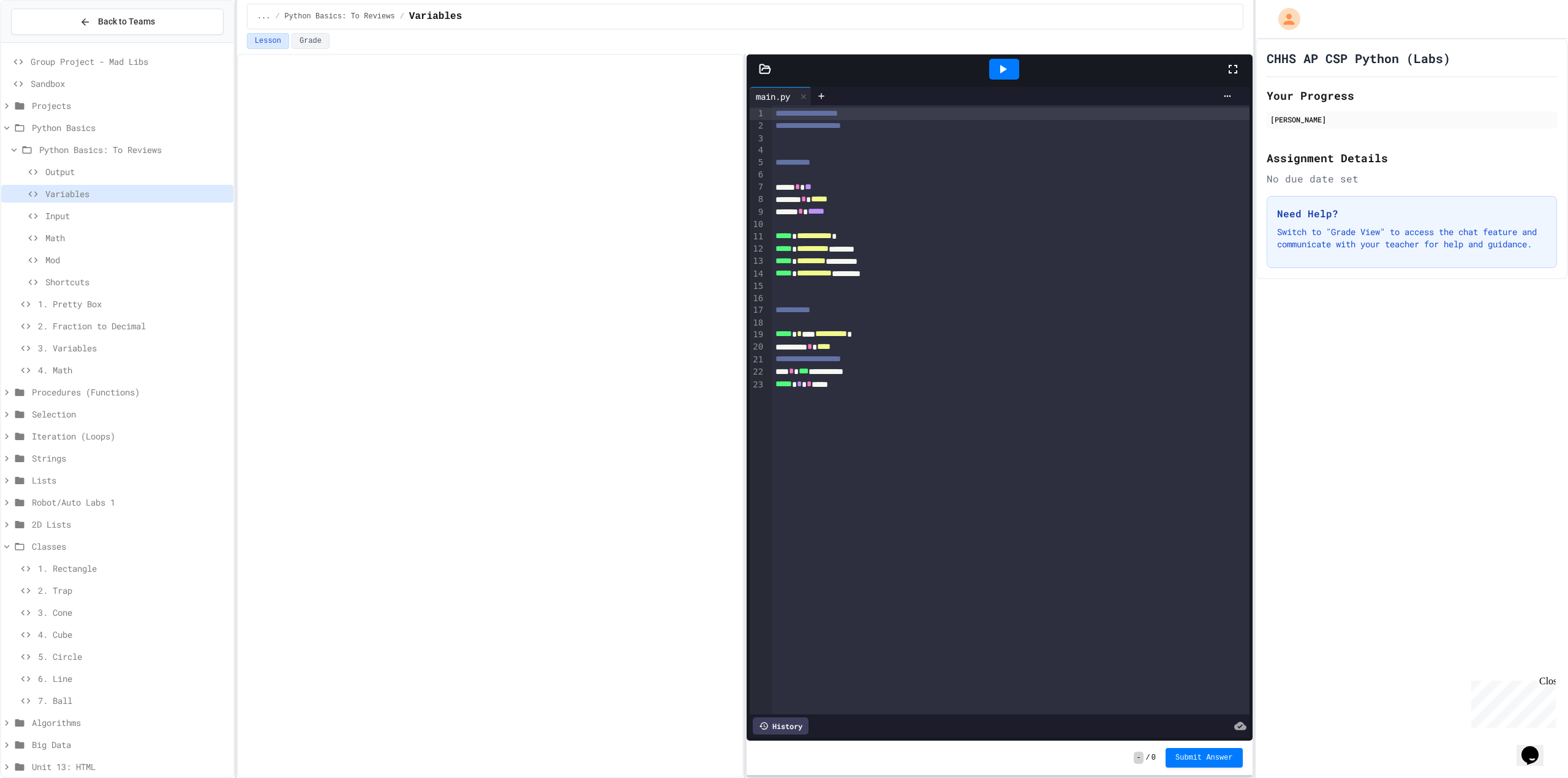
click at [1012, 65] on div at bounding box center [1004, 69] width 30 height 21
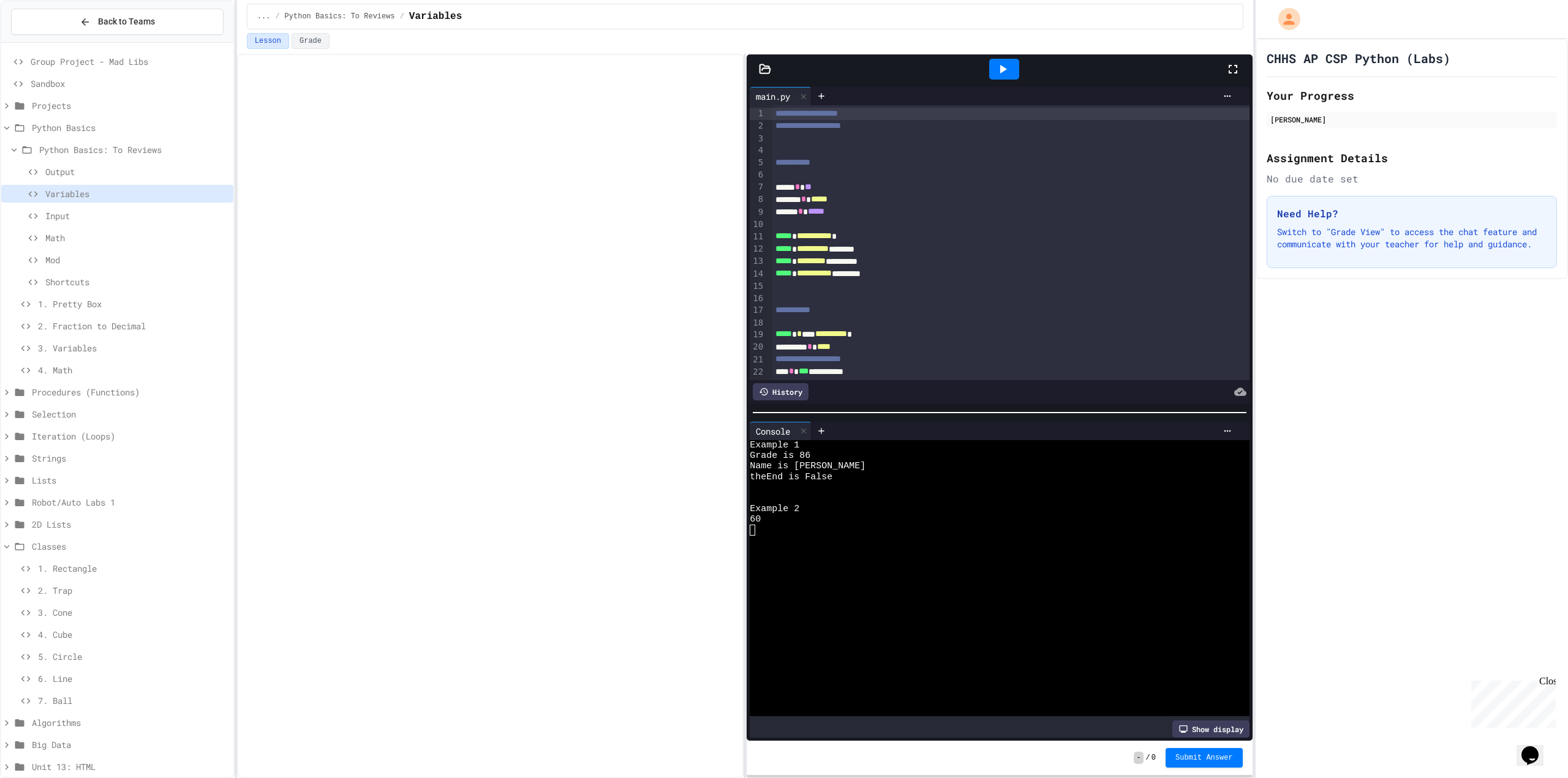
scroll to position [27, 0]
click at [150, 176] on span "Output" at bounding box center [137, 171] width 183 height 13
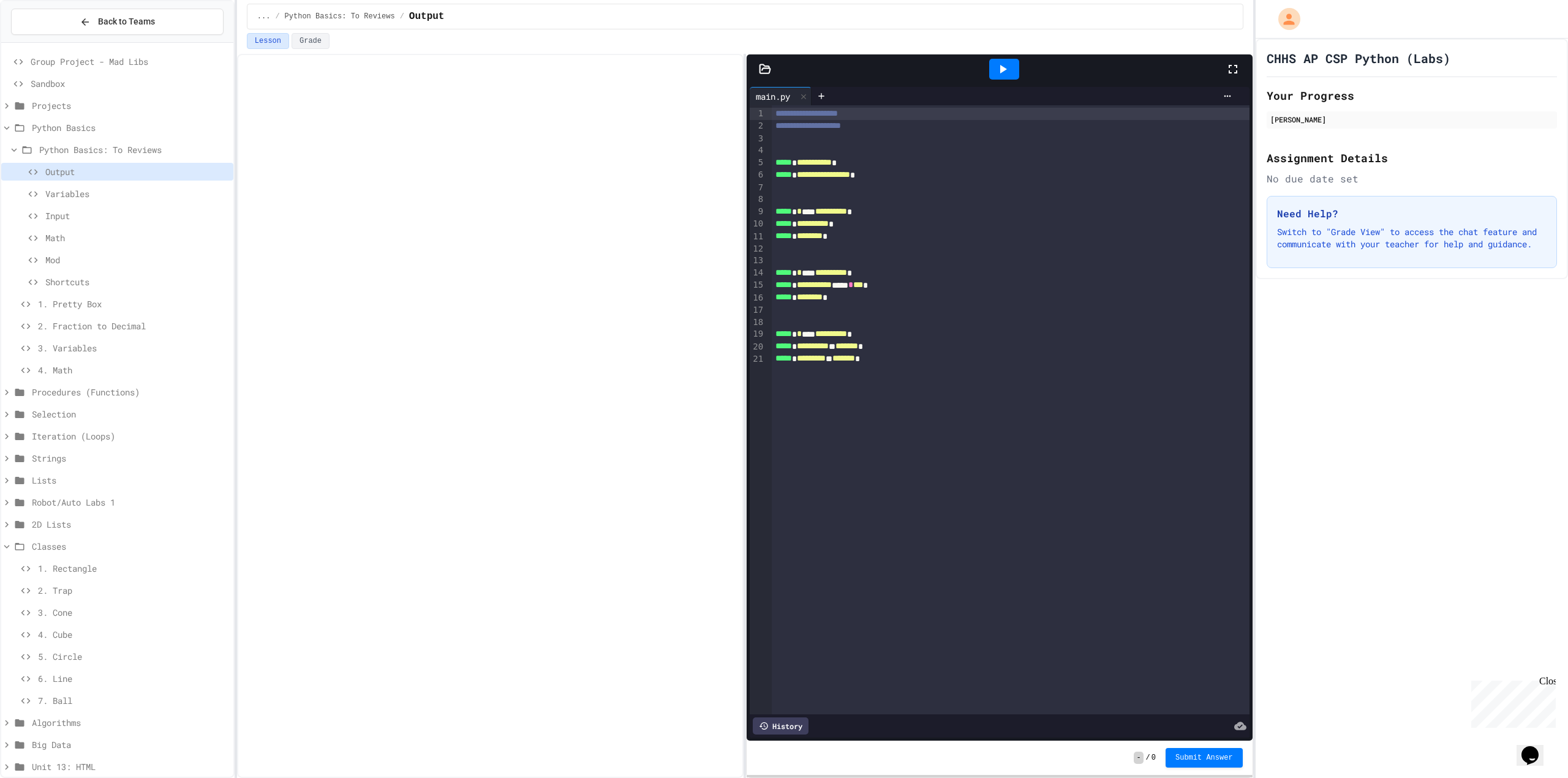
click at [132, 387] on span "Procedures (Functions)" at bounding box center [130, 392] width 196 height 13
click at [128, 438] on span "1. Rectangle" at bounding box center [133, 436] width 190 height 13
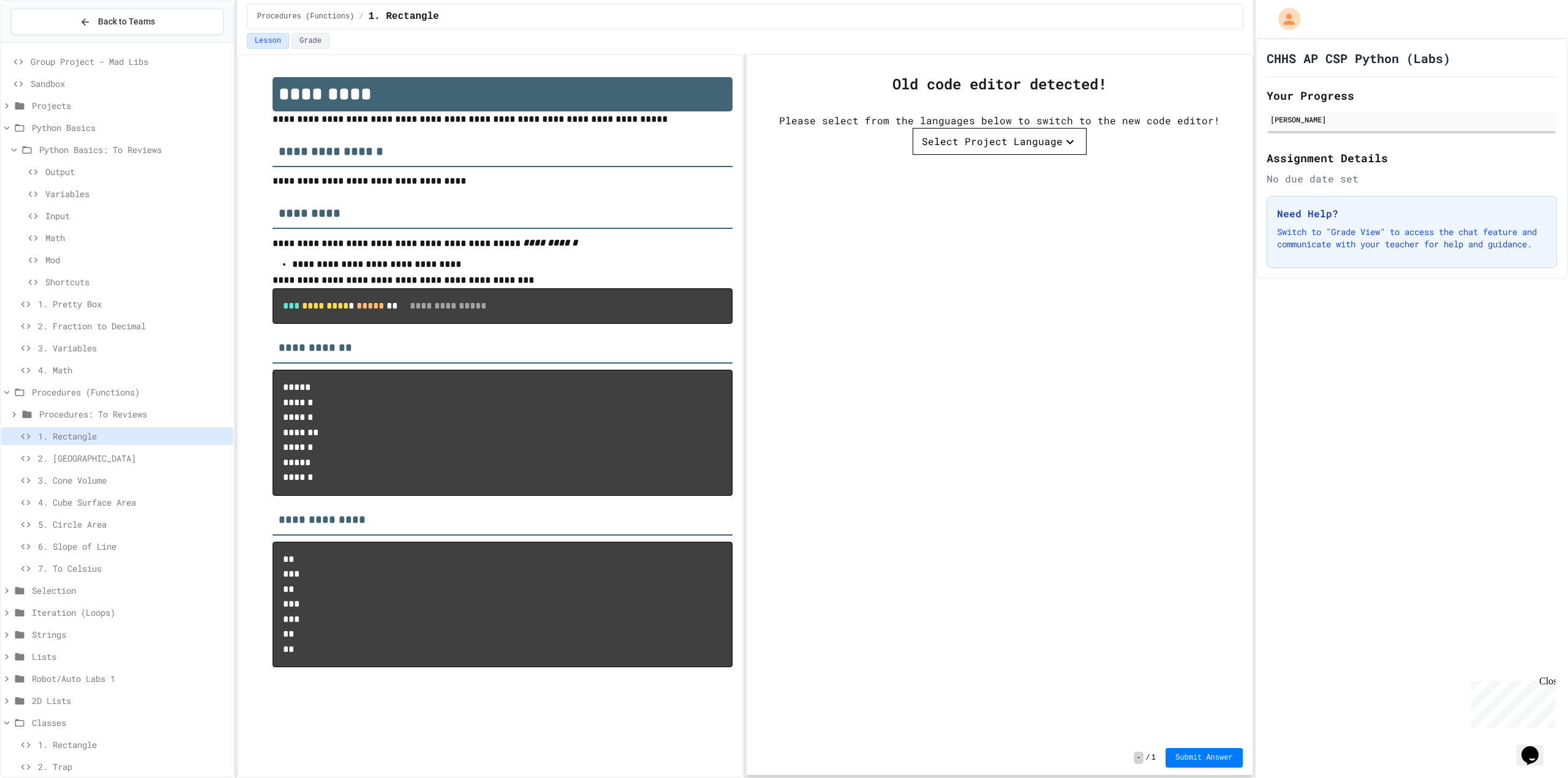
click at [135, 452] on span "2. [GEOGRAPHIC_DATA]" at bounding box center [133, 458] width 190 height 13
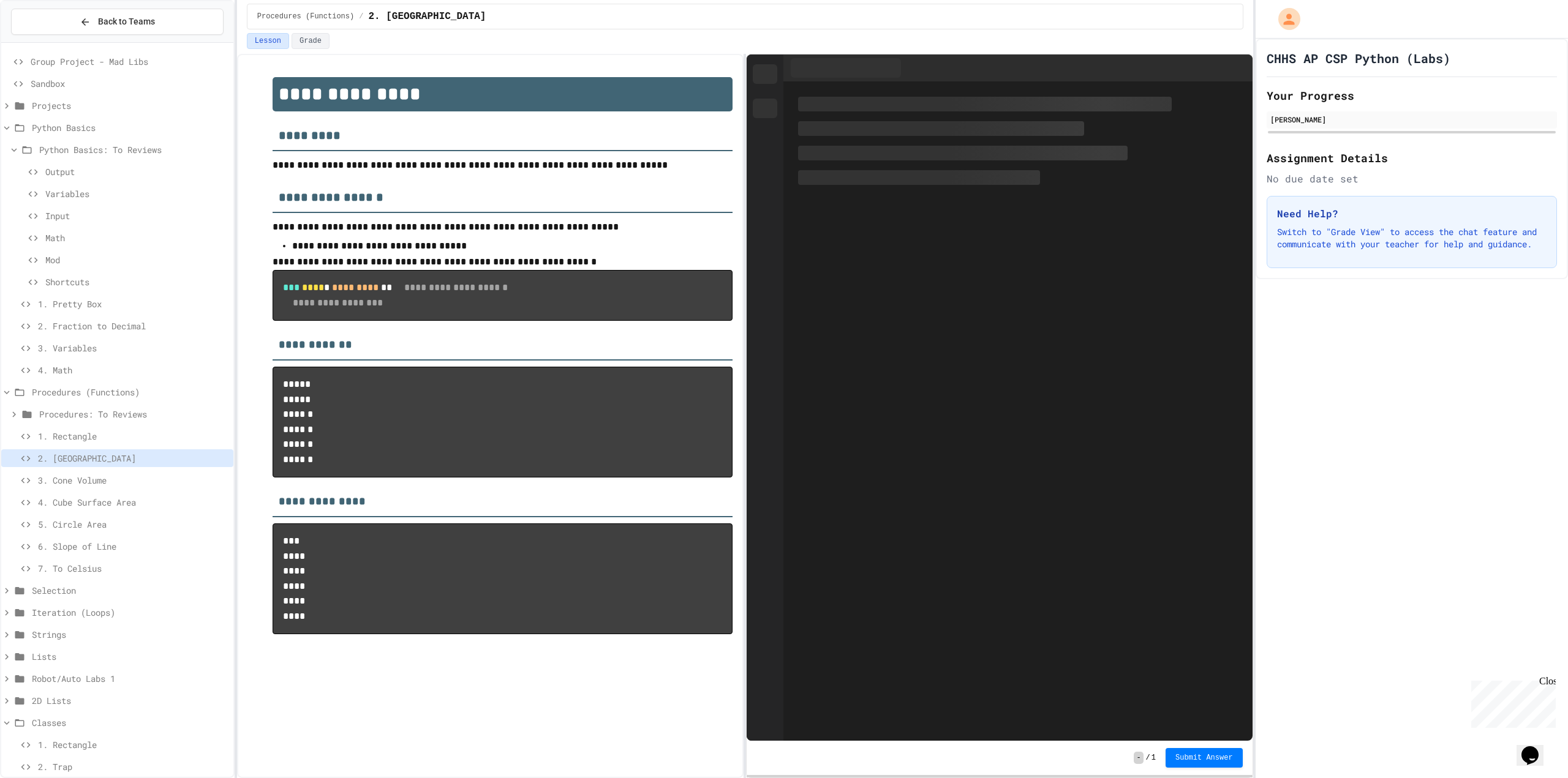
scroll to position [188, 0]
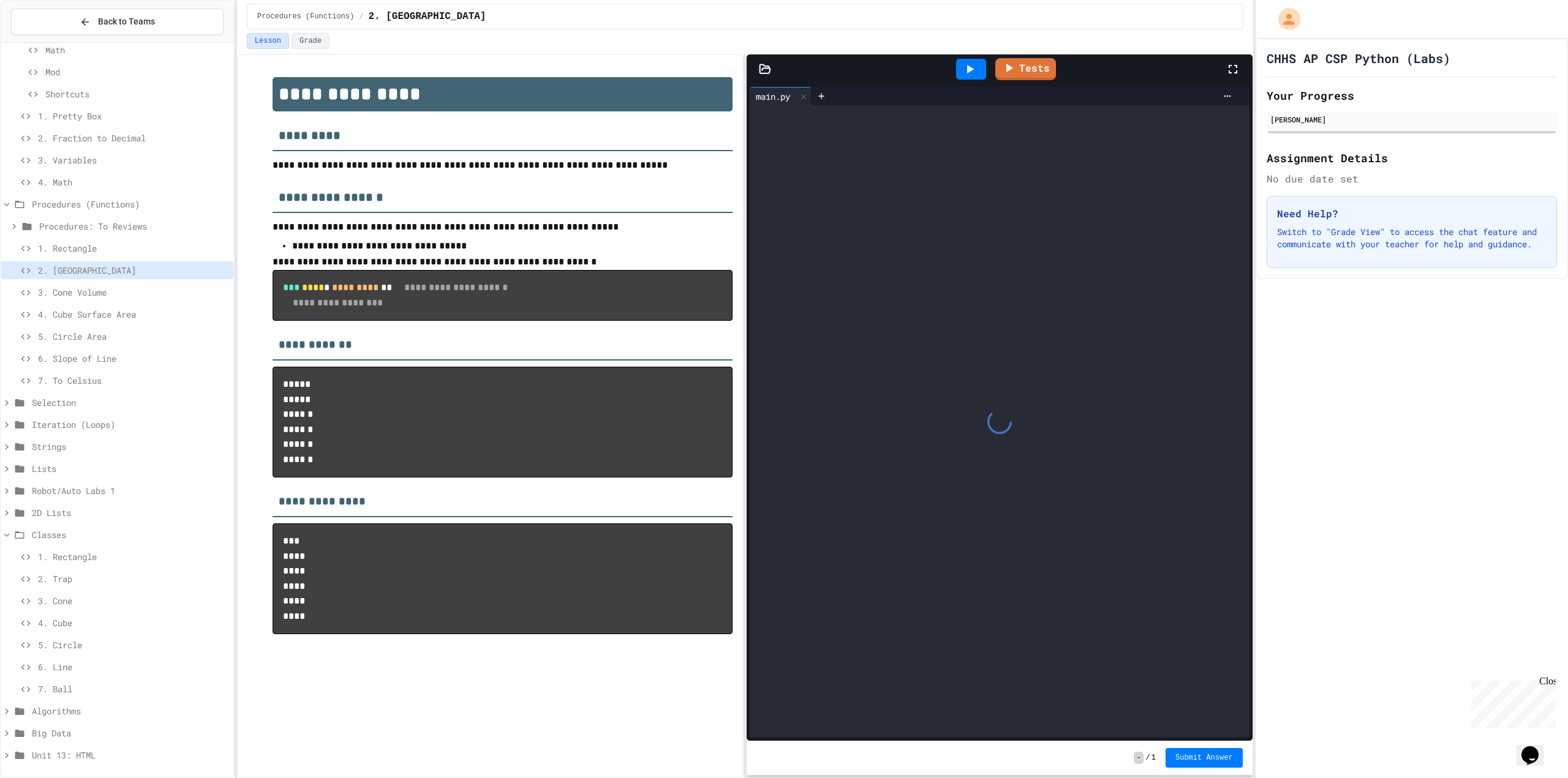
click at [101, 532] on span "Classes" at bounding box center [130, 535] width 196 height 13
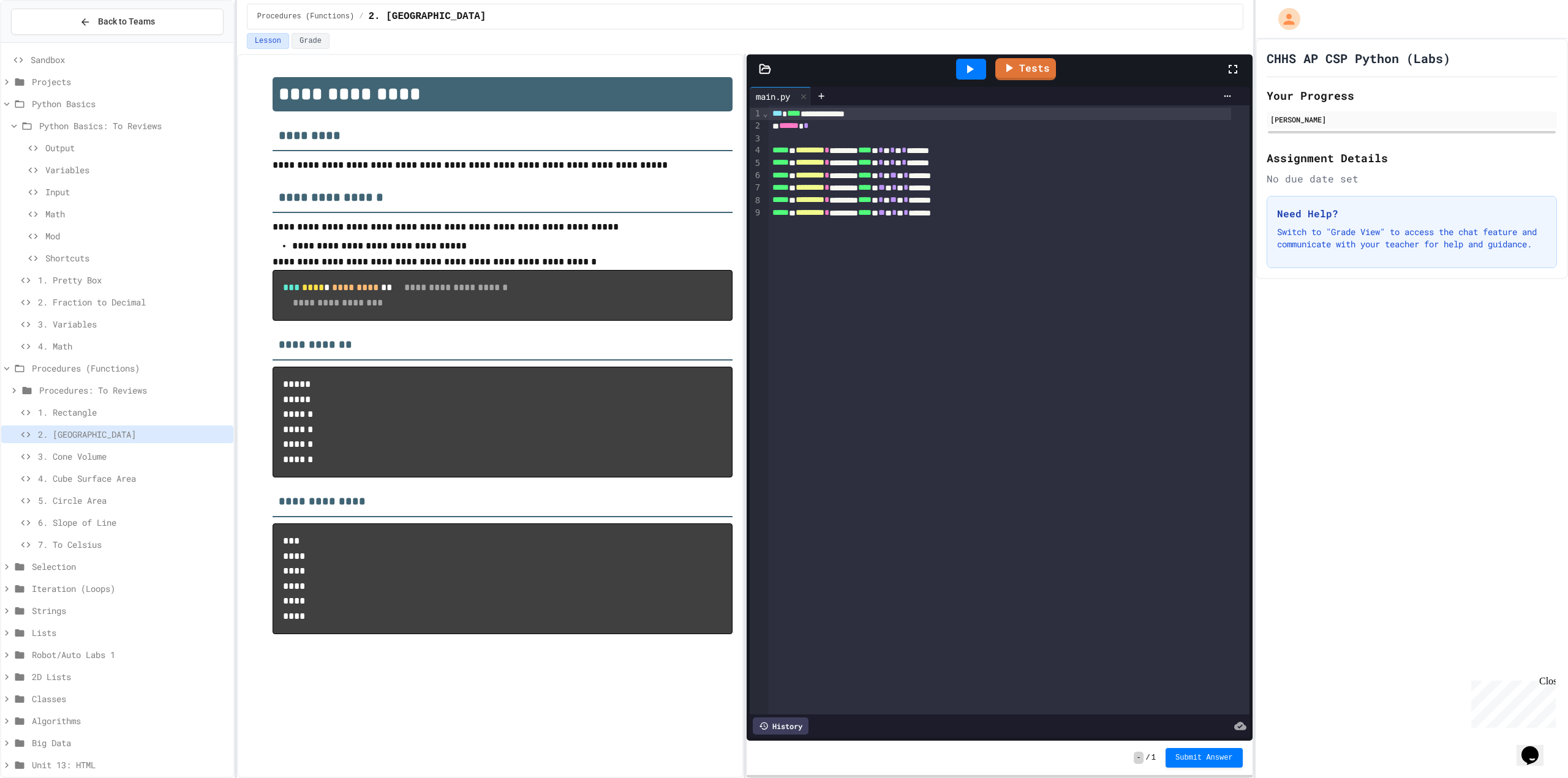
click at [112, 360] on div "Procedures (Functions)" at bounding box center [117, 369] width 232 height 18
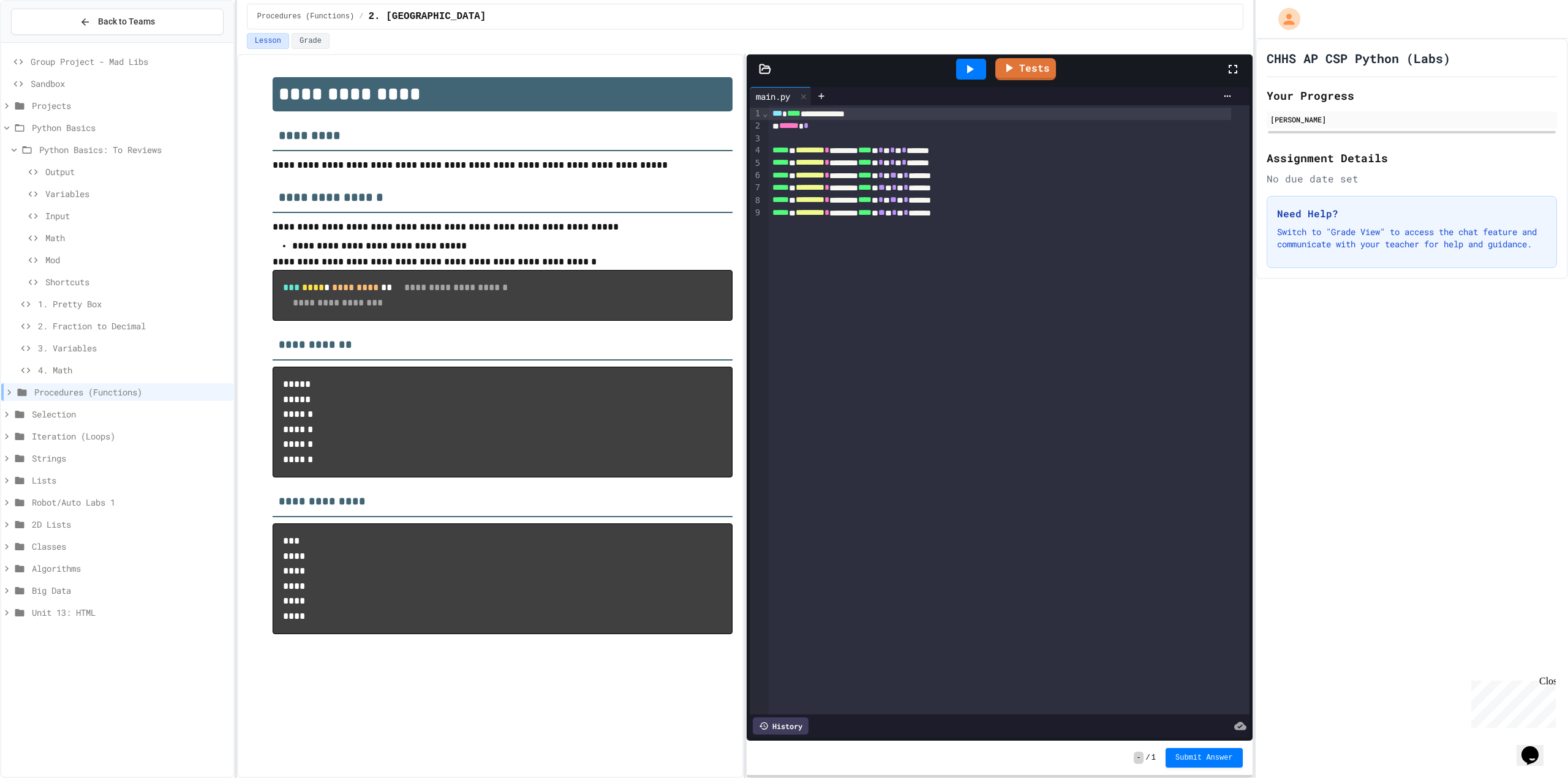
click at [85, 110] on span "Projects" at bounding box center [130, 105] width 196 height 13
click at [92, 130] on span "Python Basics" at bounding box center [130, 127] width 196 height 13
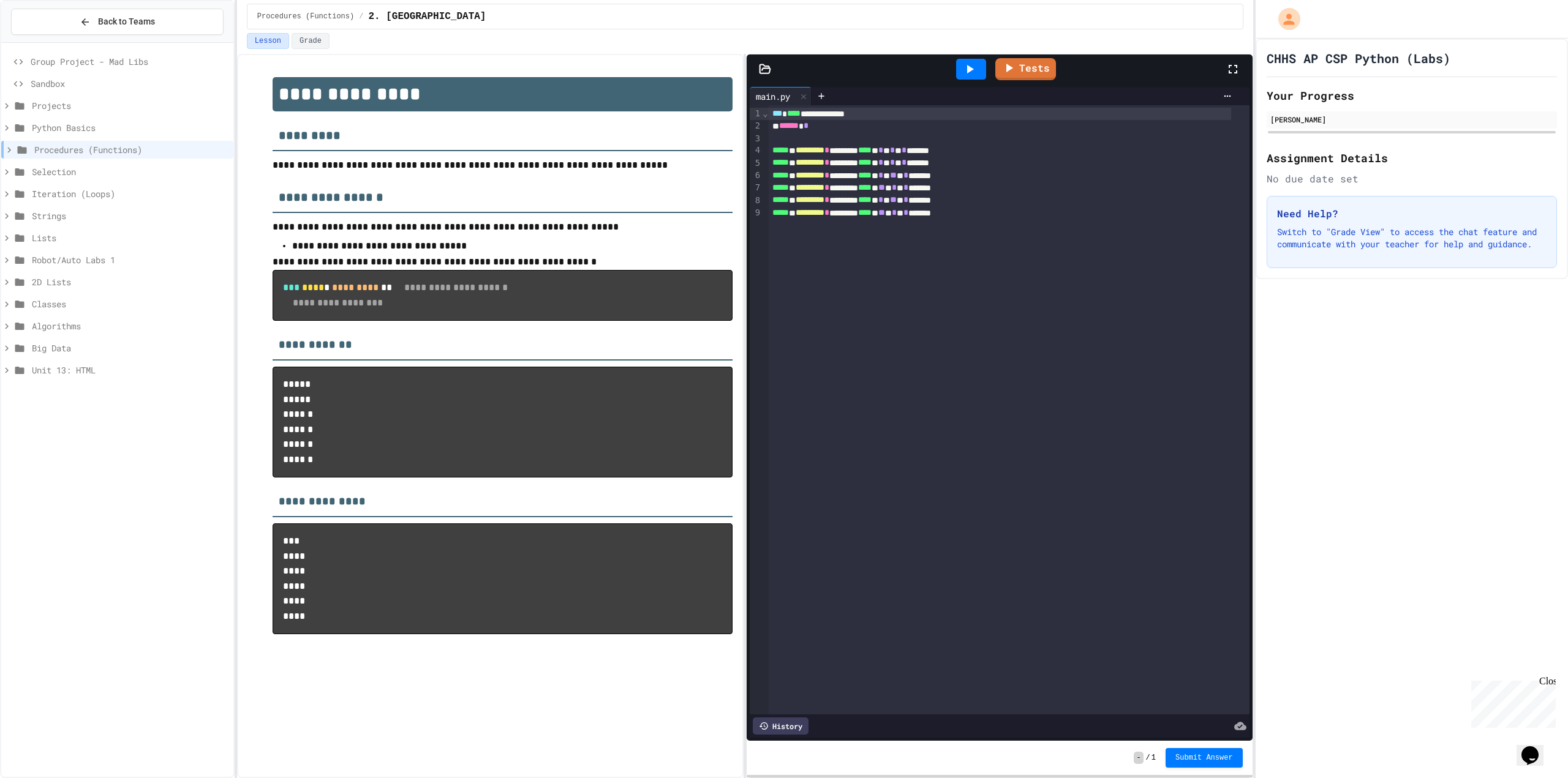
click at [147, 444] on div "Group Project - Mad Libs Sandbox Projects Python Basics Procedures (Functions) …" at bounding box center [117, 410] width 232 height 725
